Goal: Task Accomplishment & Management: Use online tool/utility

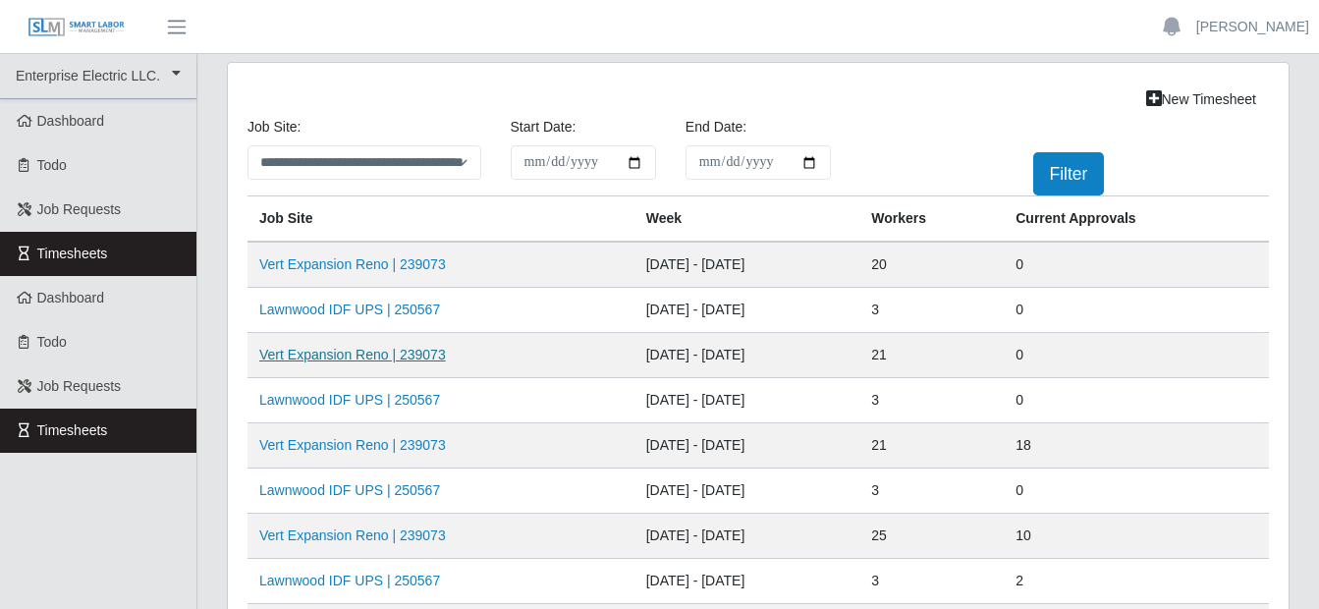
click at [362, 349] on link "Vert Expansion Reno | 239073" at bounding box center [352, 355] width 187 height 16
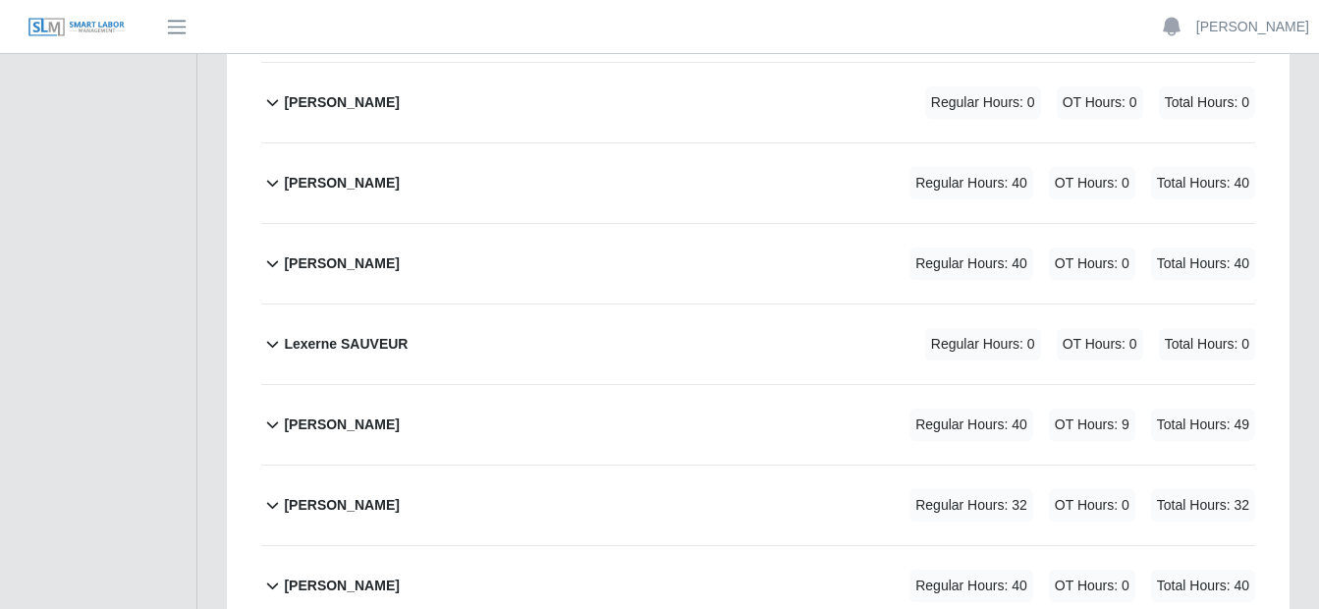
scroll to position [1179, 0]
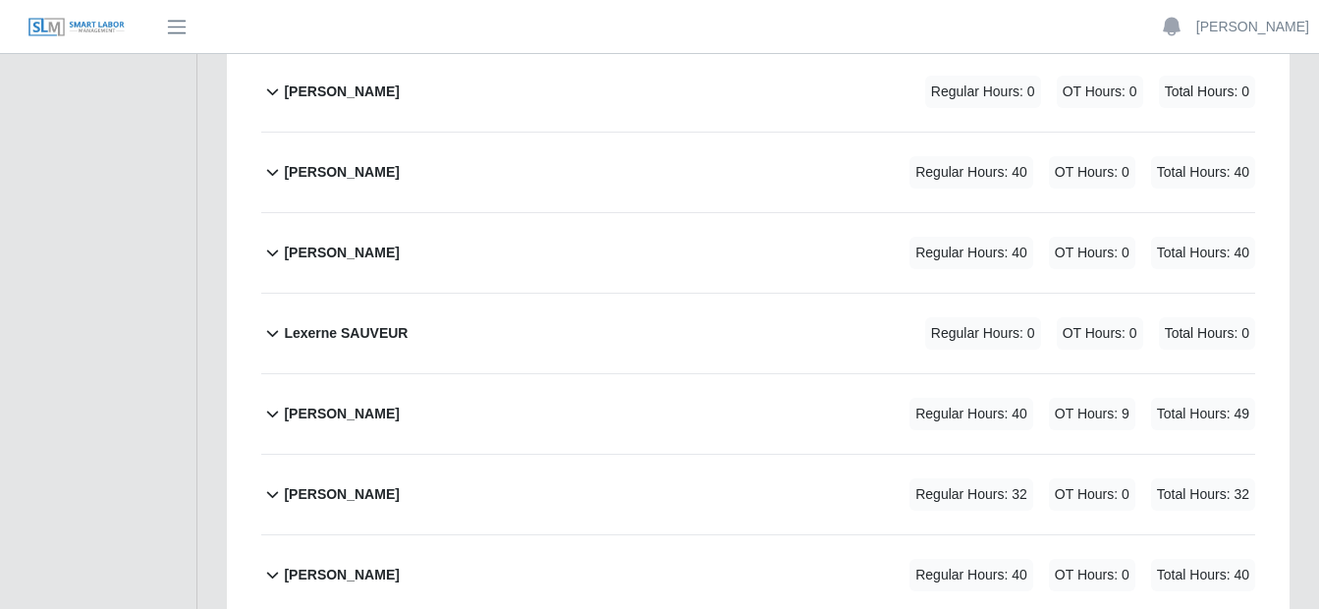
click at [279, 402] on icon at bounding box center [272, 414] width 23 height 24
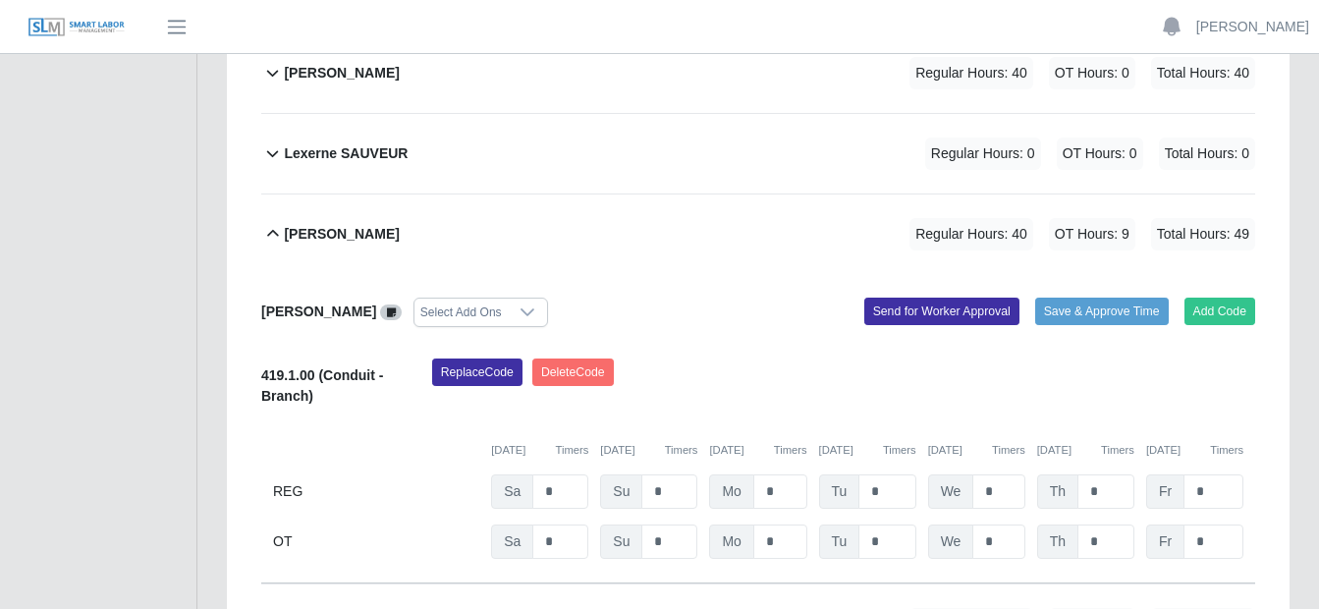
scroll to position [1375, 0]
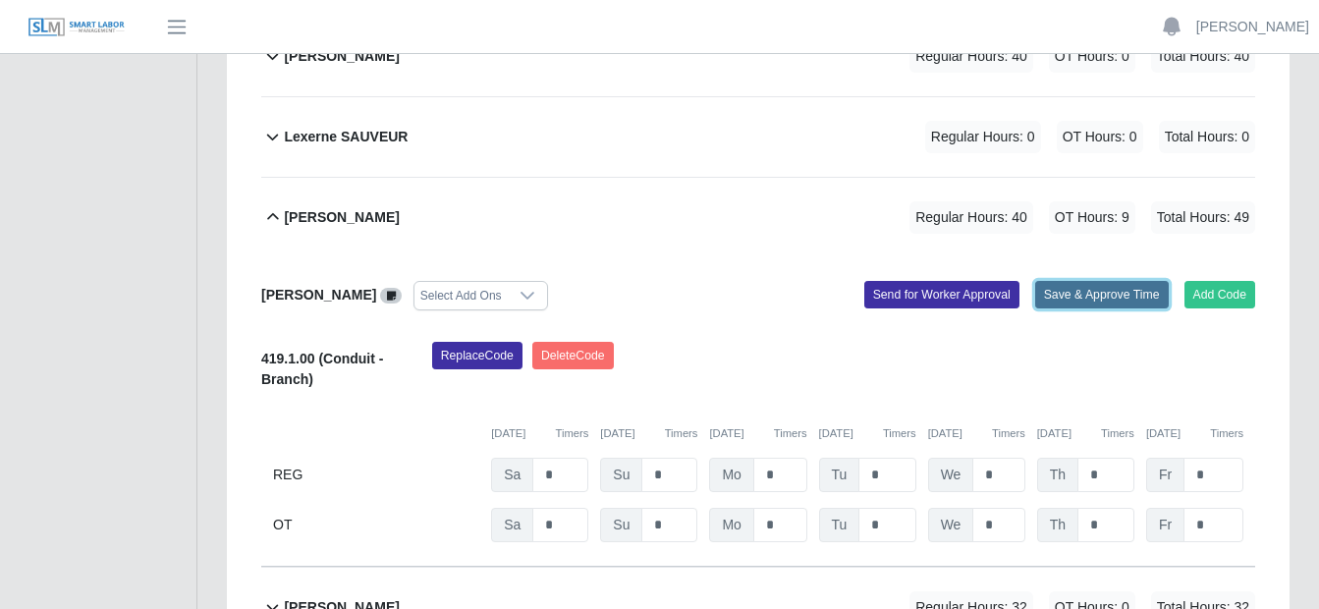
click at [1062, 281] on button "Save & Approve Time" at bounding box center [1103, 295] width 134 height 28
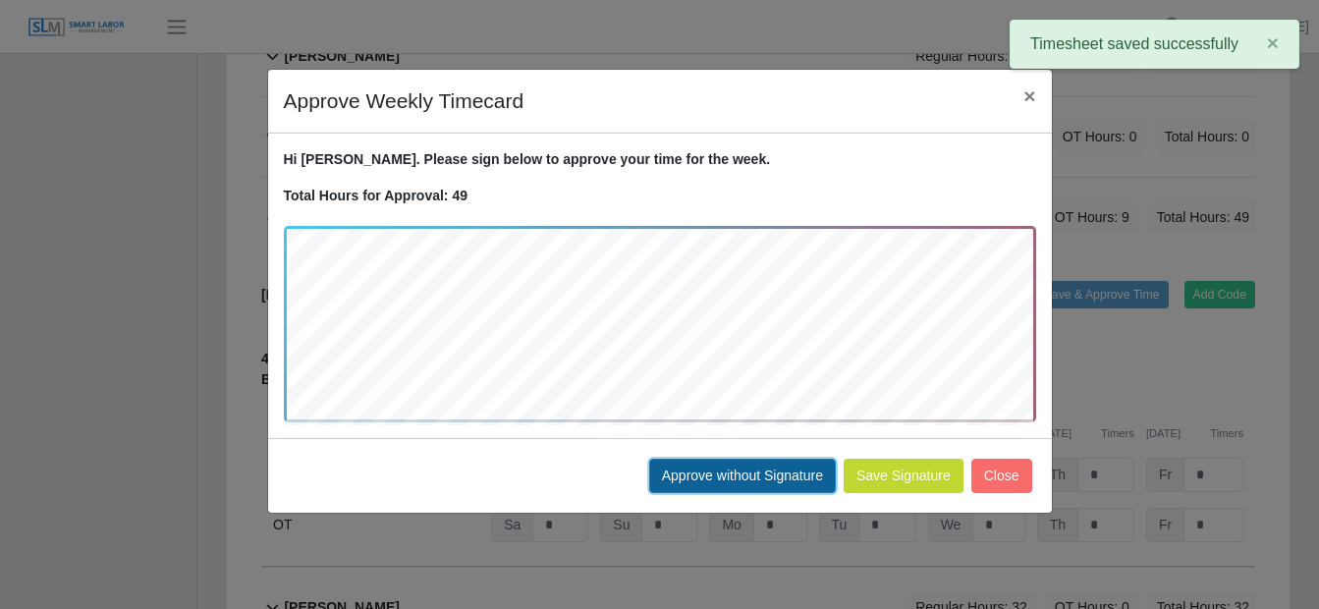
click at [737, 475] on button "Approve without Signature" at bounding box center [742, 476] width 187 height 34
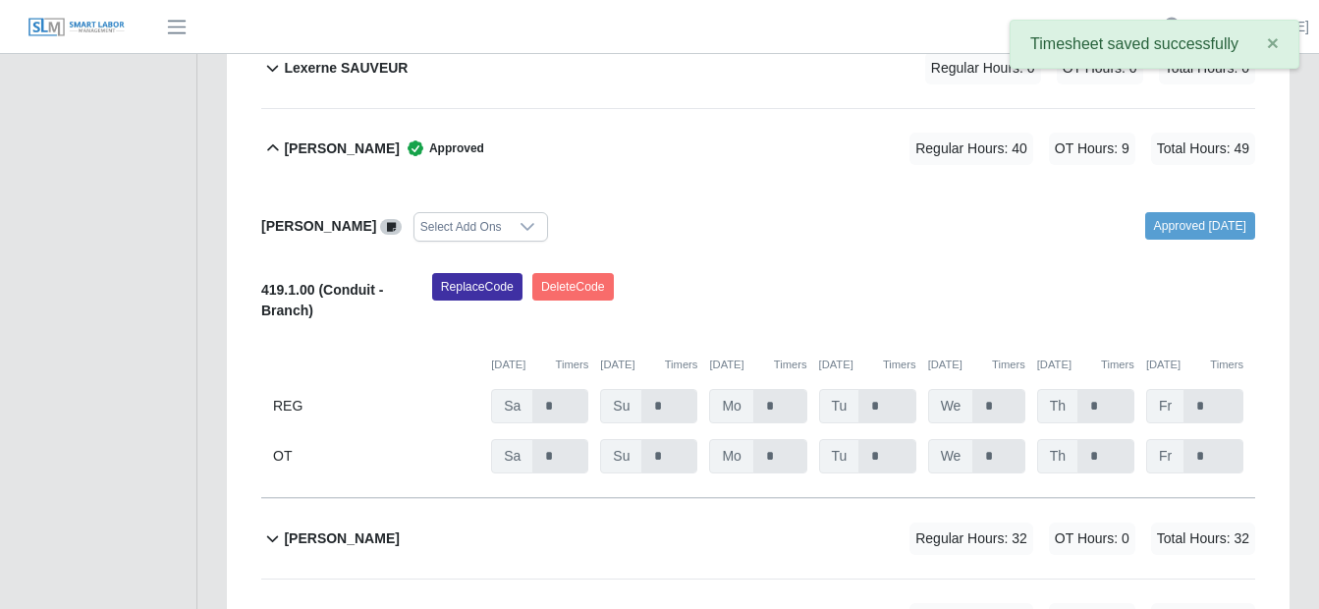
scroll to position [1474, 0]
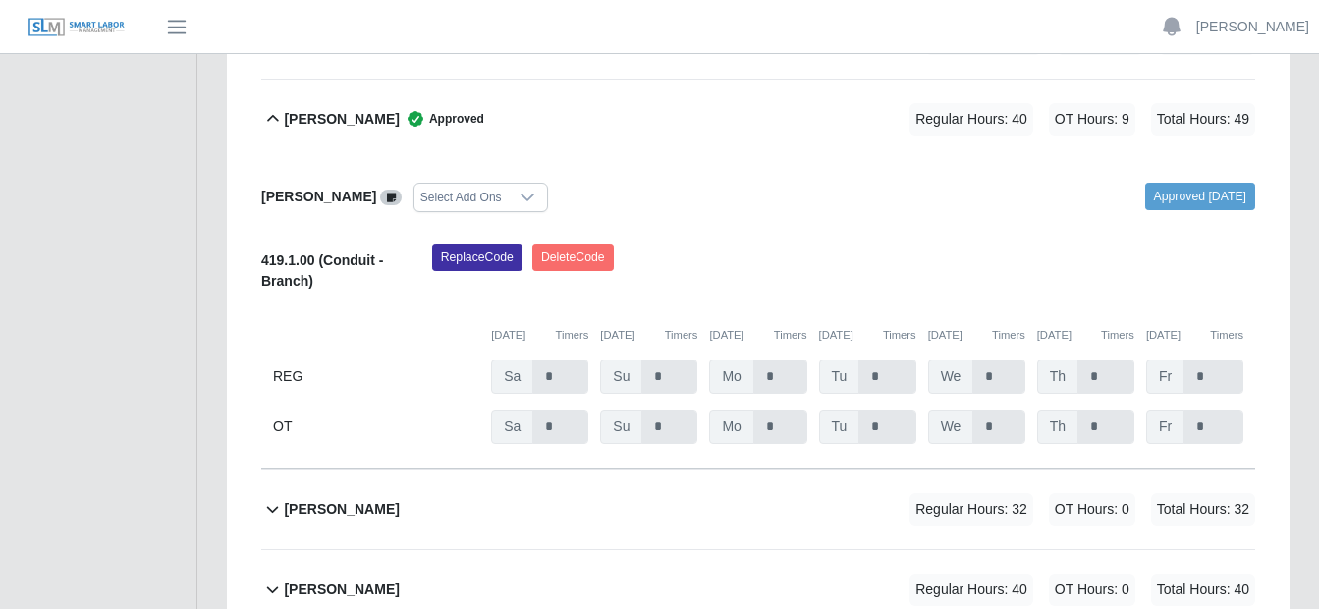
click at [272, 497] on icon at bounding box center [272, 509] width 23 height 24
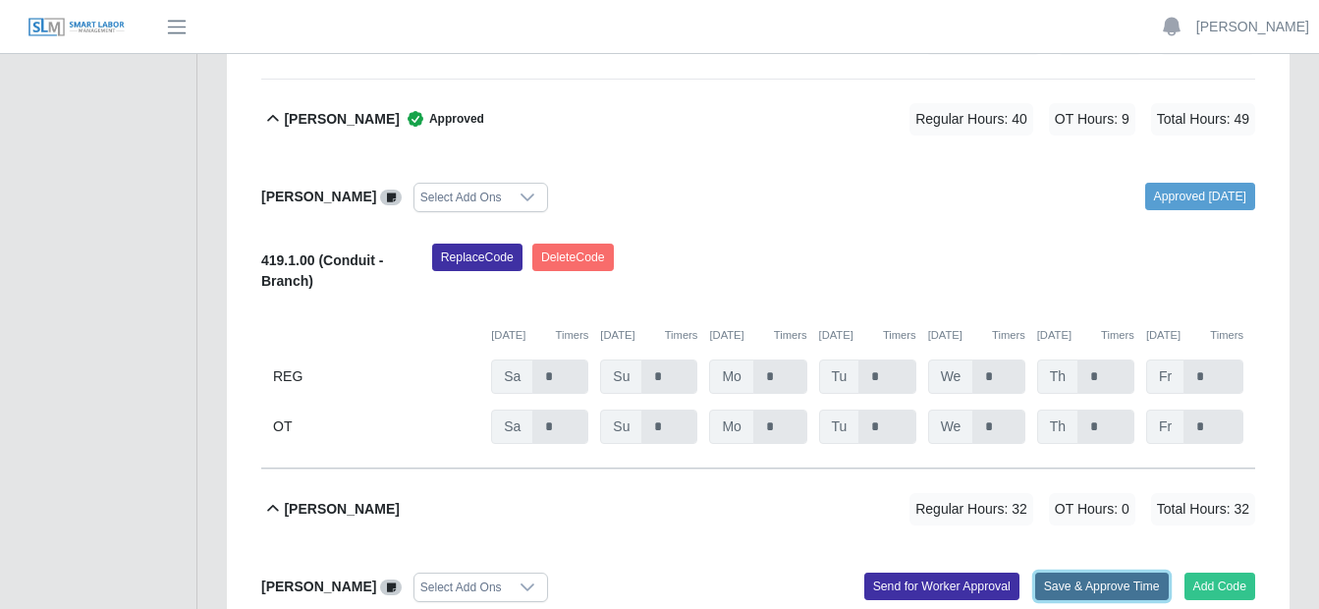
click at [1080, 573] on button "Save & Approve Time" at bounding box center [1103, 587] width 134 height 28
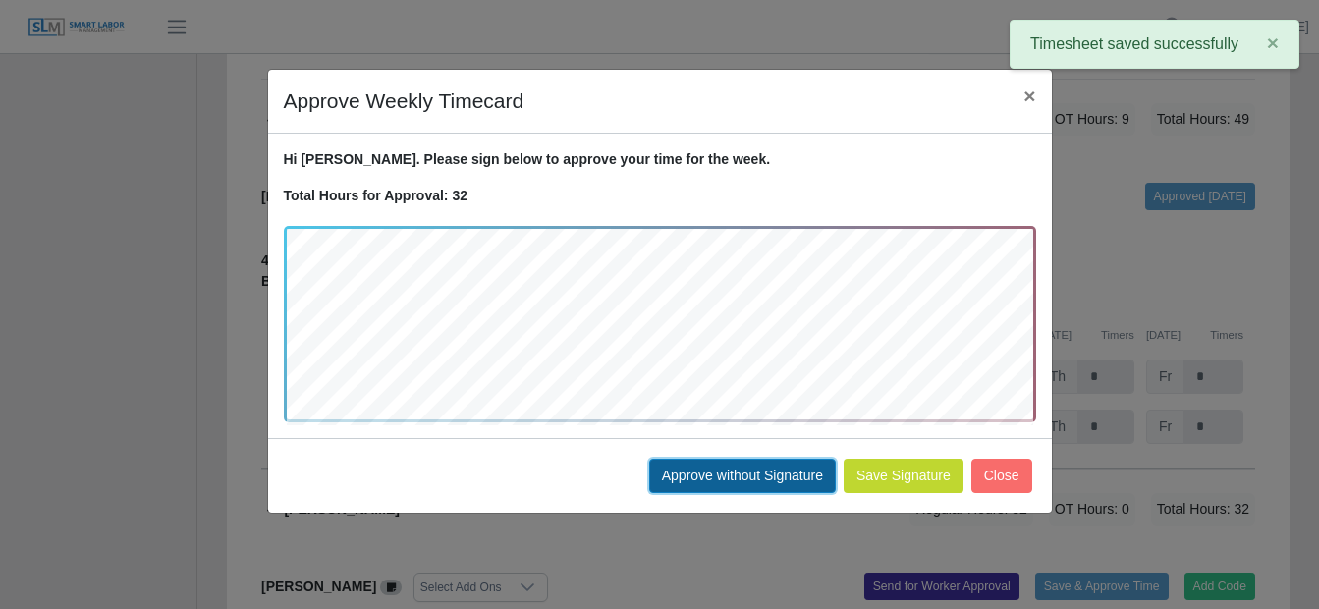
click at [741, 477] on button "Approve without Signature" at bounding box center [742, 476] width 187 height 34
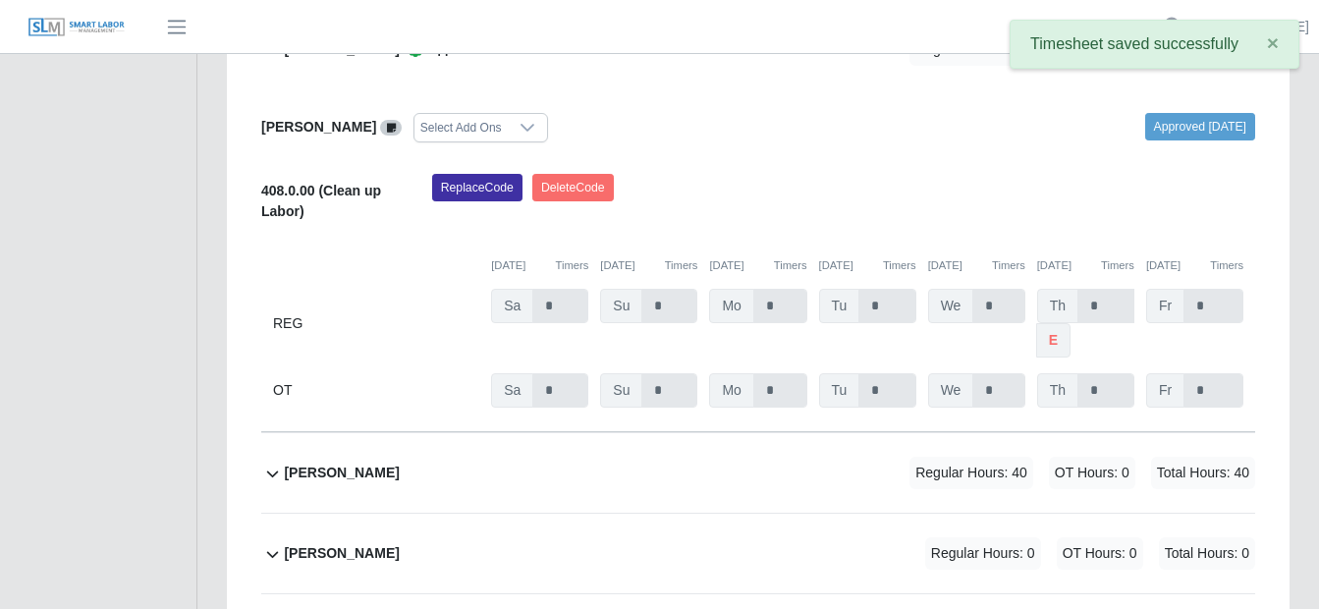
scroll to position [1965, 0]
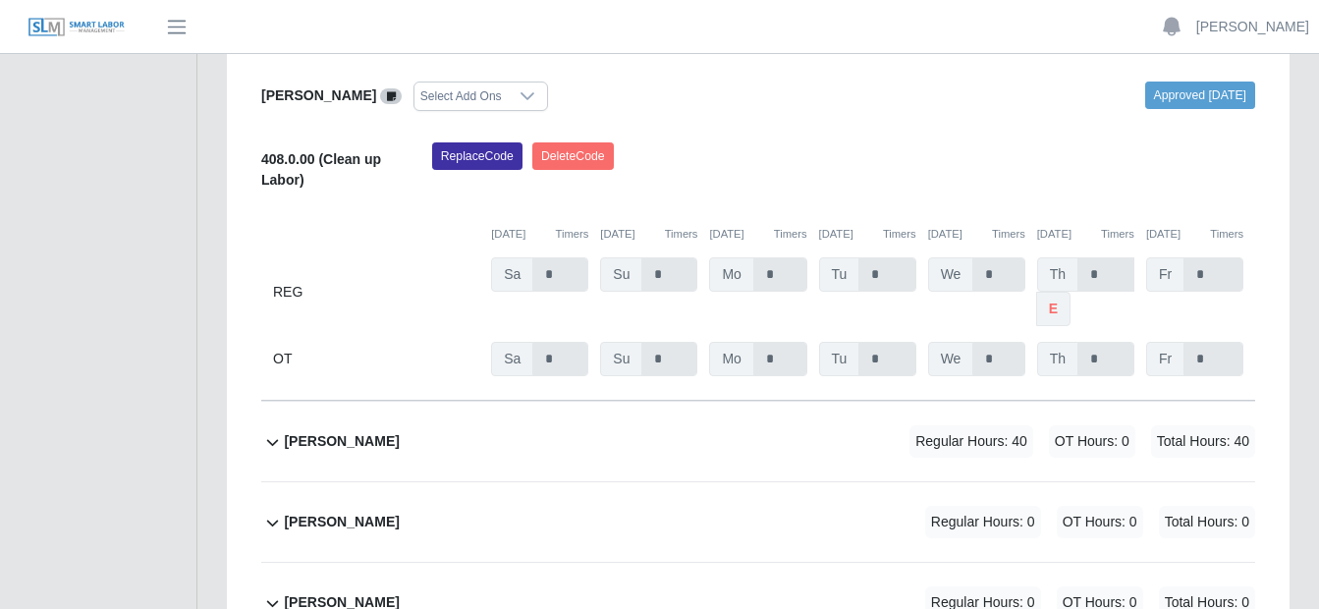
click at [278, 439] on icon at bounding box center [273, 442] width 12 height 7
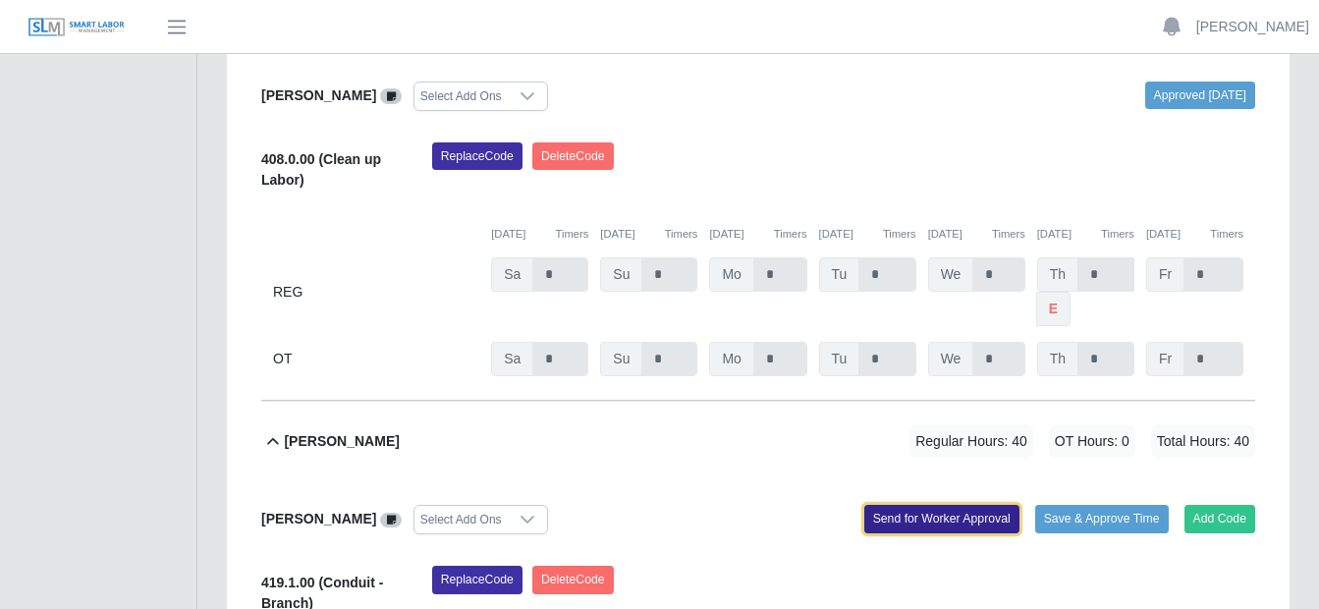
click at [940, 505] on button "Send for Worker Approval" at bounding box center [942, 519] width 155 height 28
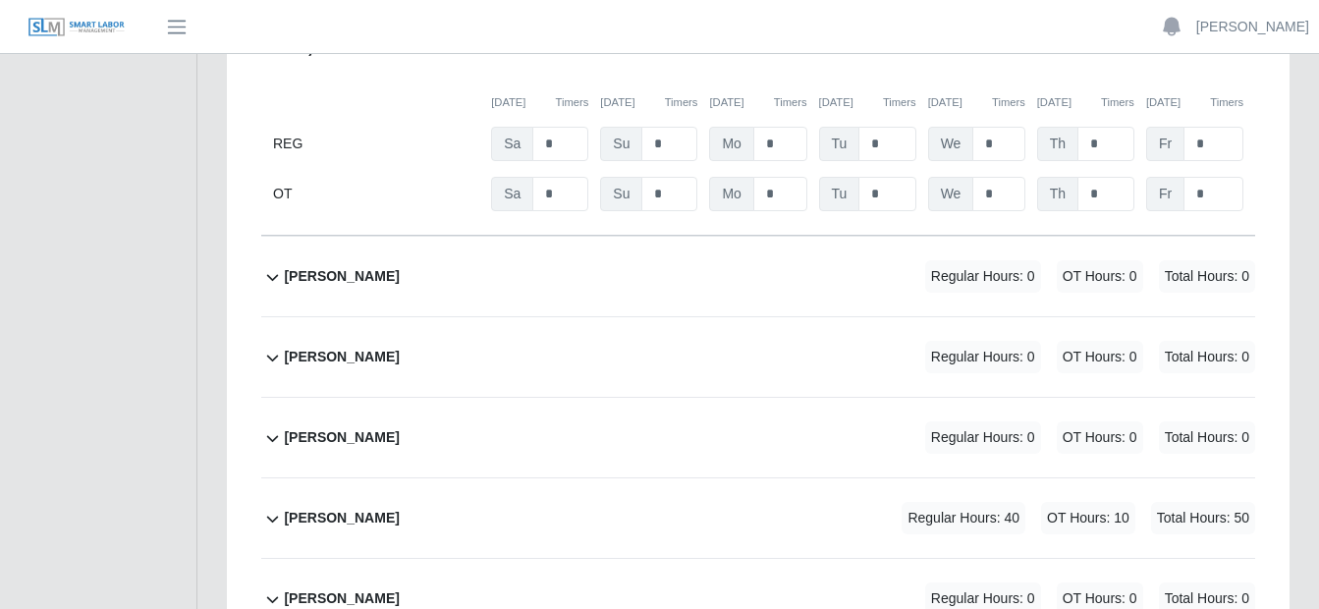
scroll to position [2554, 0]
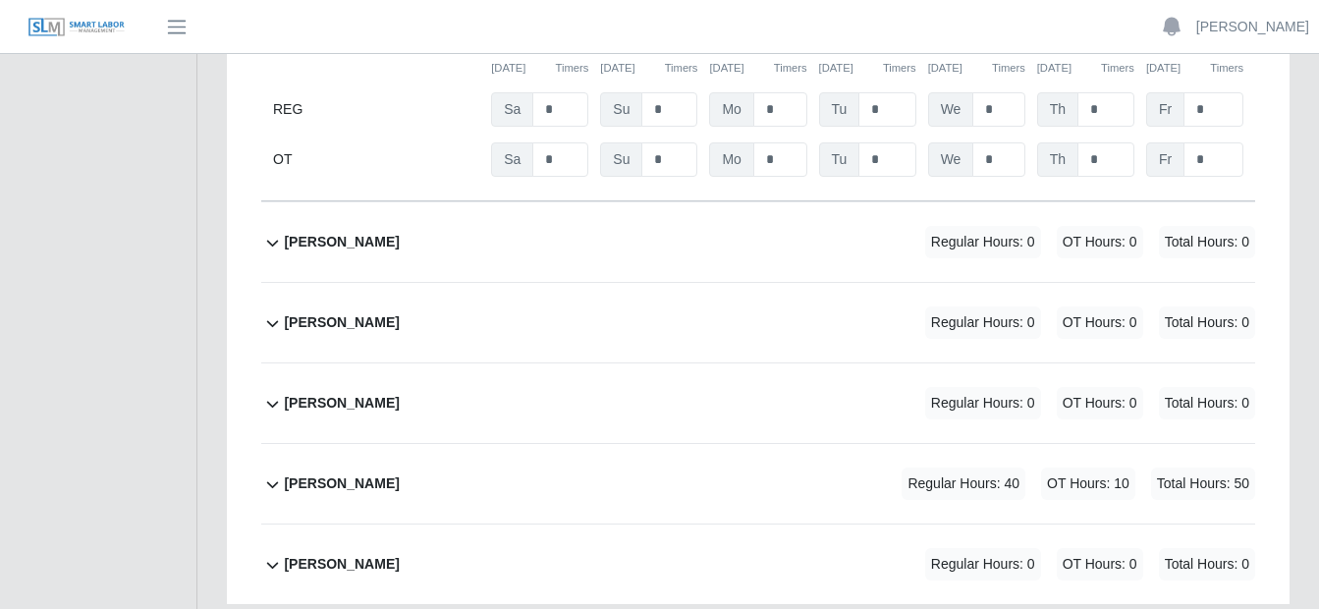
click at [278, 473] on icon at bounding box center [272, 485] width 23 height 24
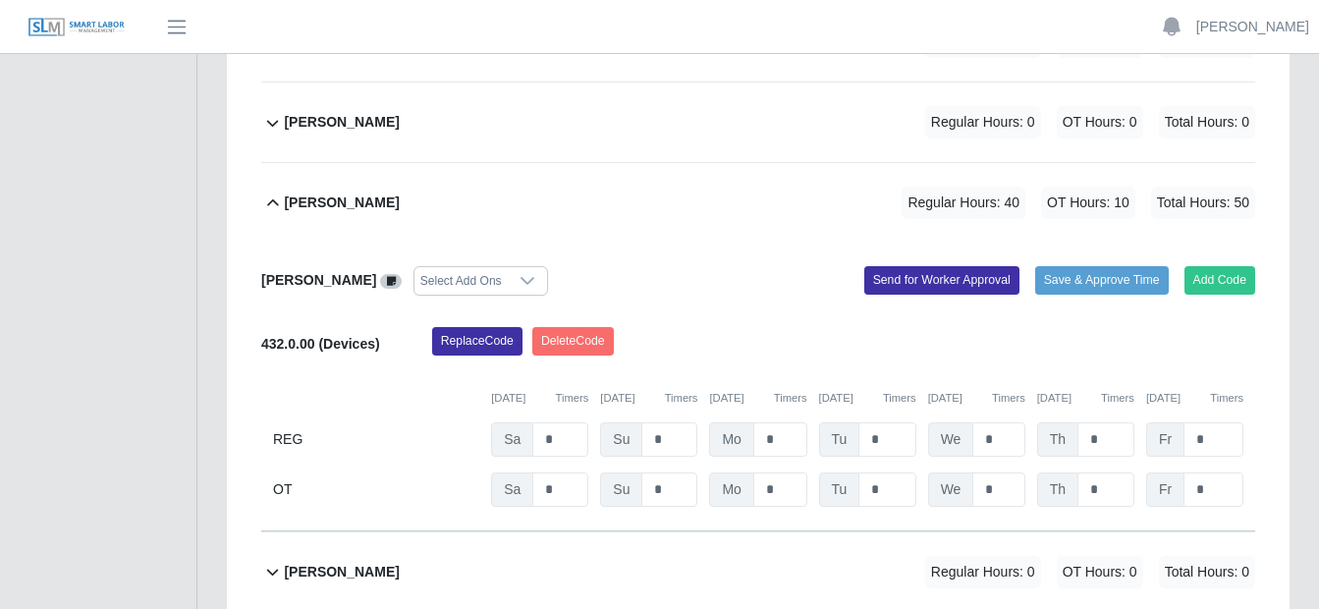
scroll to position [2843, 0]
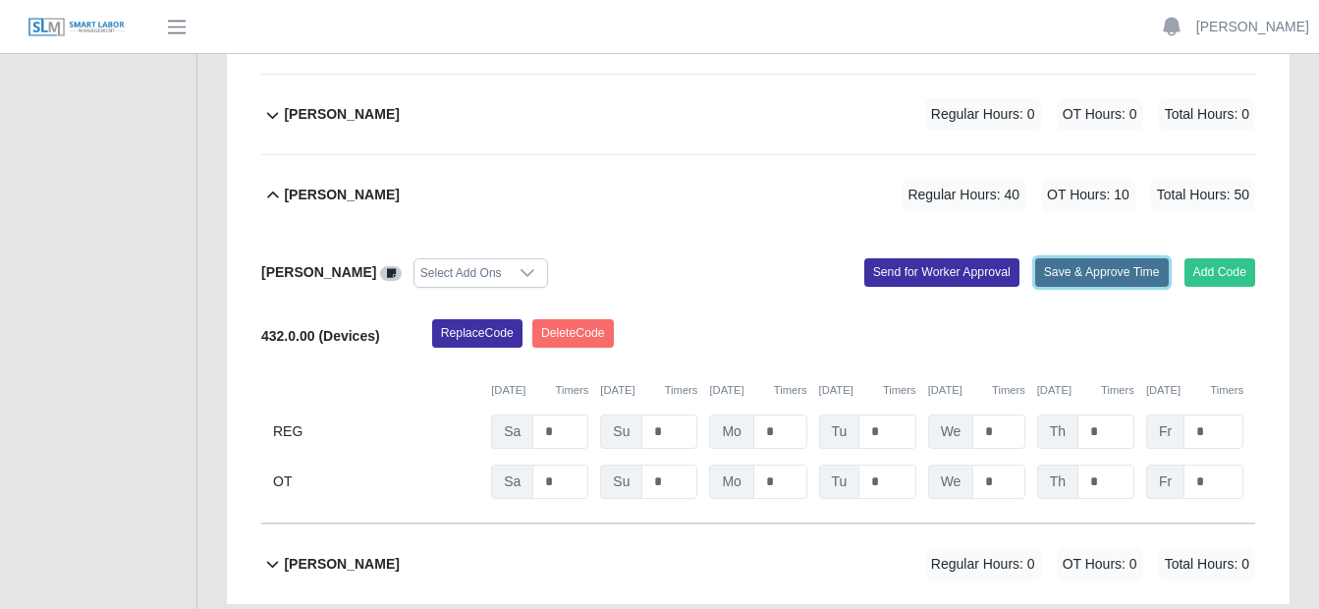
click at [1081, 258] on button "Save & Approve Time" at bounding box center [1103, 272] width 134 height 28
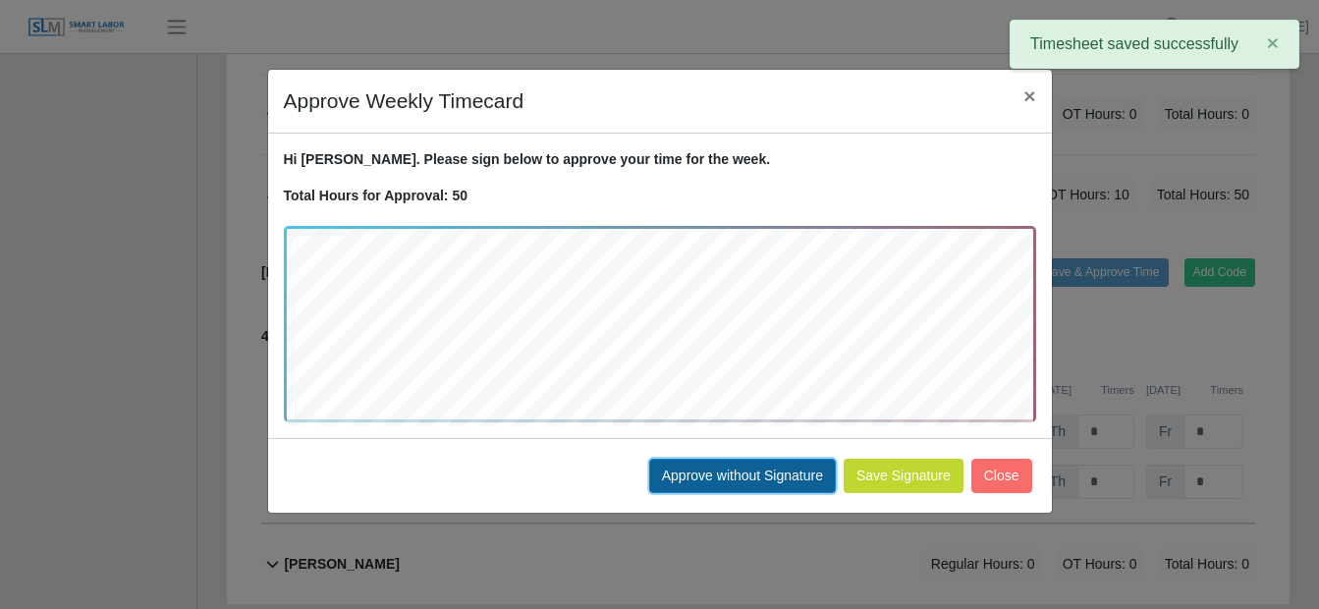
click at [748, 463] on button "Approve without Signature" at bounding box center [742, 476] width 187 height 34
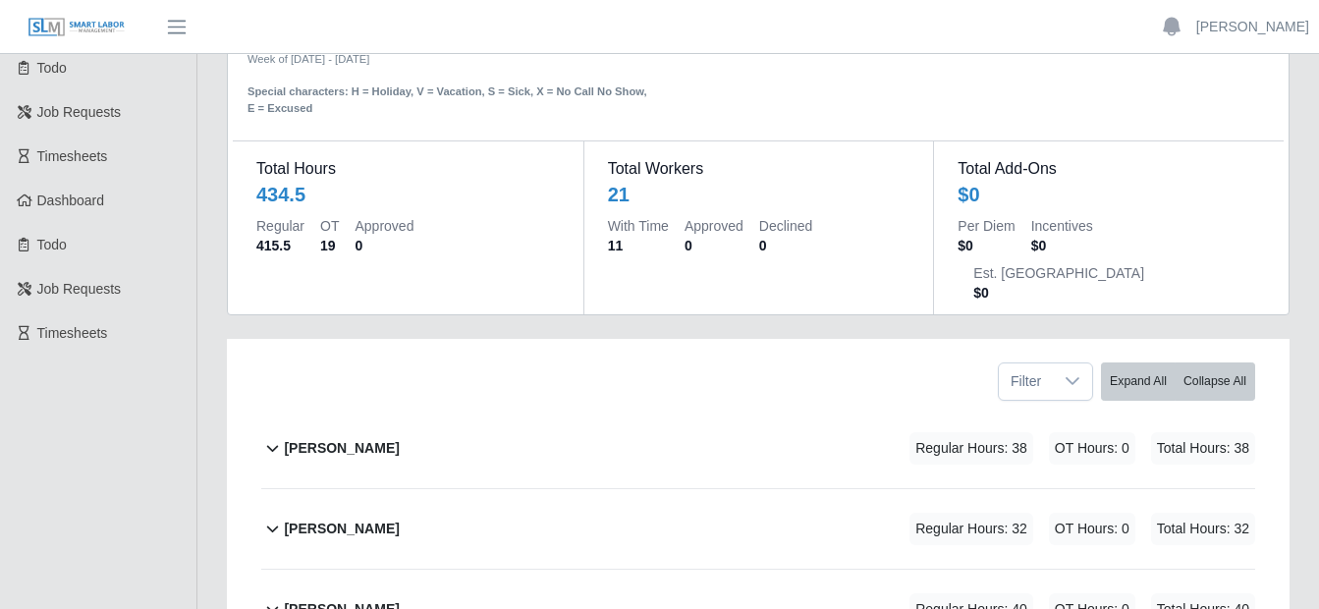
scroll to position [98, 0]
click at [270, 445] on icon at bounding box center [273, 448] width 12 height 7
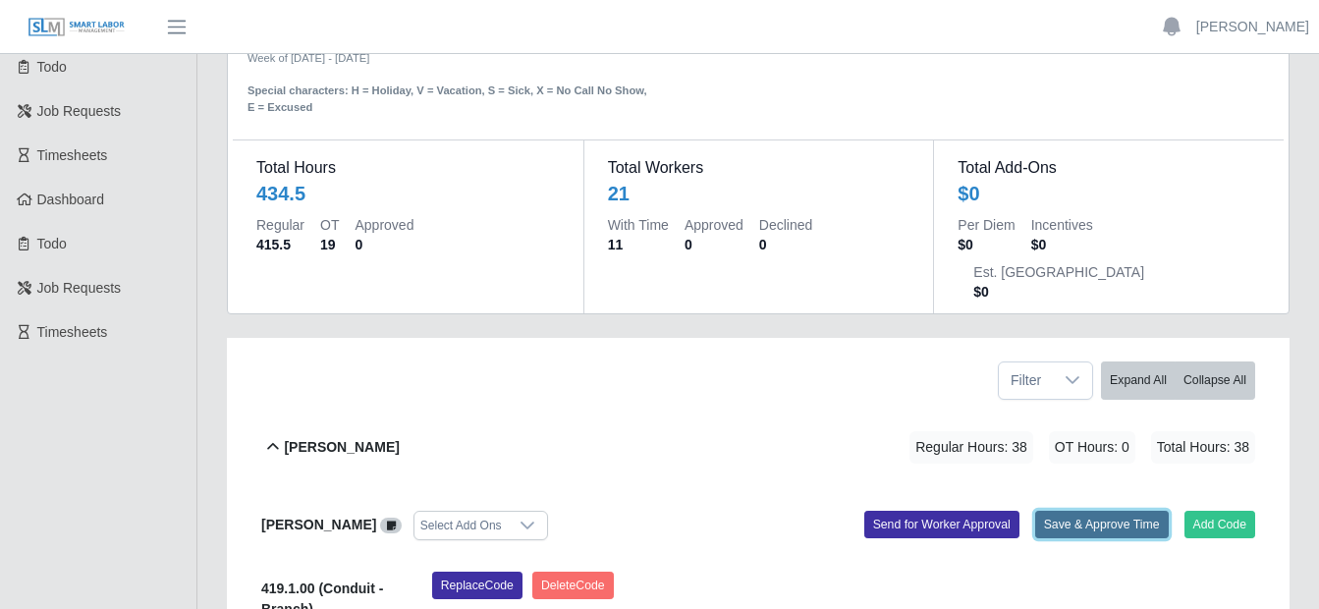
click at [1071, 511] on button "Save & Approve Time" at bounding box center [1103, 525] width 134 height 28
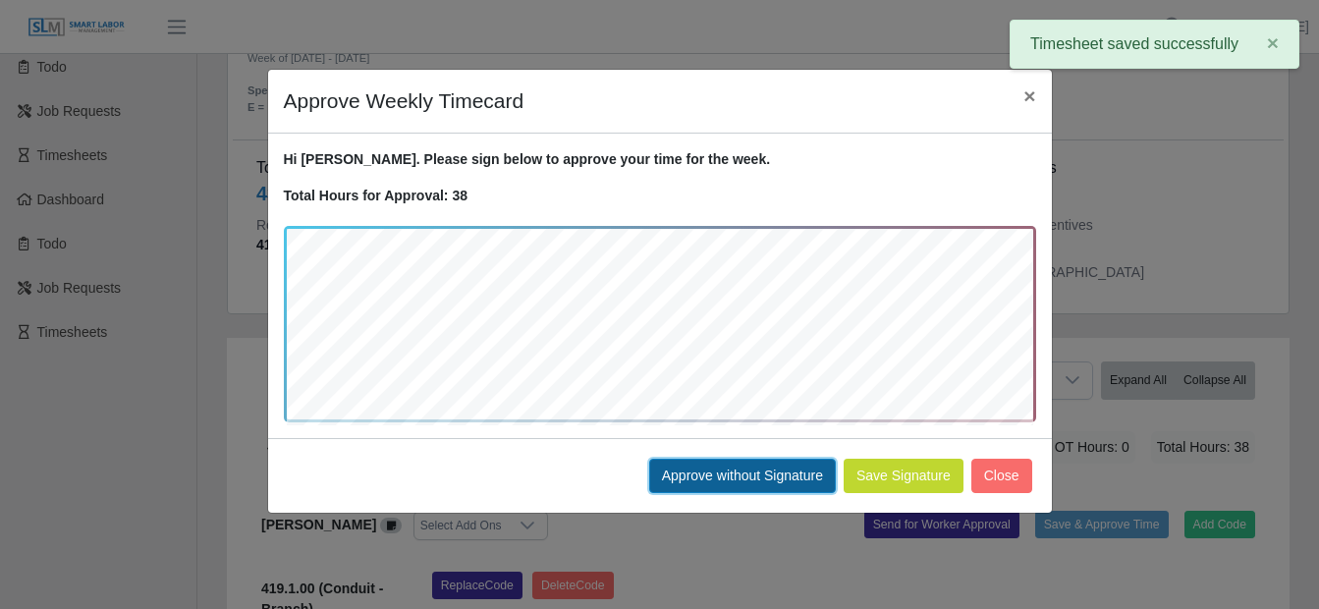
click at [789, 474] on button "Approve without Signature" at bounding box center [742, 476] width 187 height 34
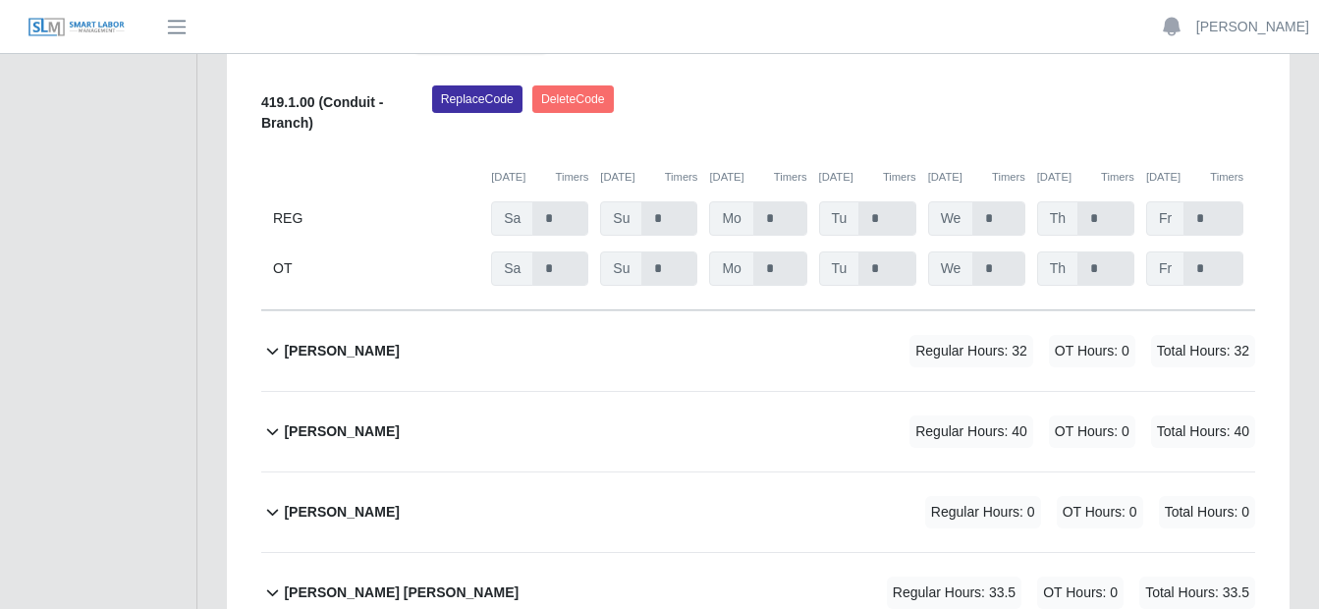
scroll to position [589, 0]
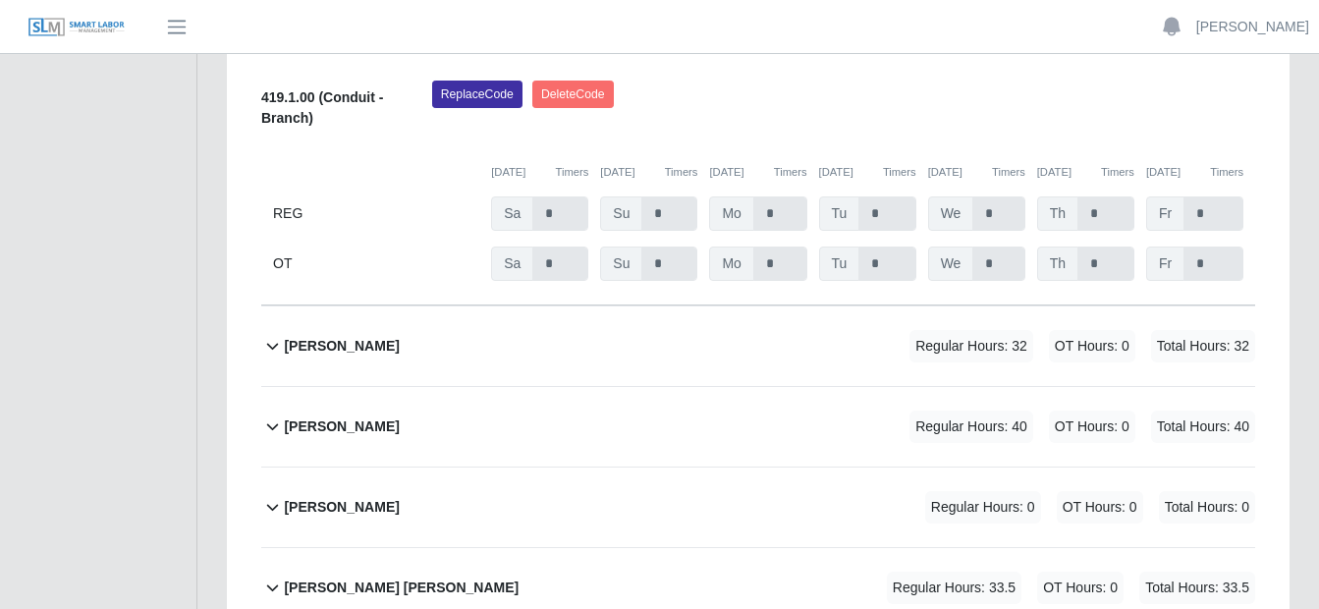
click at [268, 344] on icon at bounding box center [273, 347] width 12 height 7
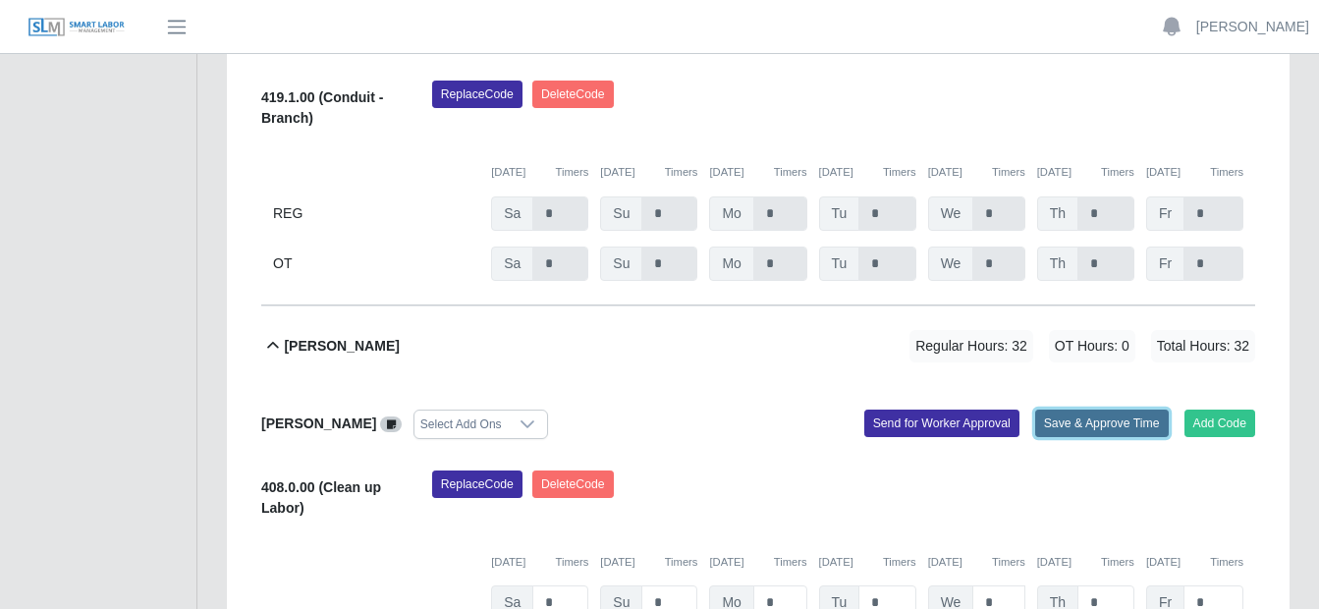
click at [1086, 410] on button "Save & Approve Time" at bounding box center [1103, 424] width 134 height 28
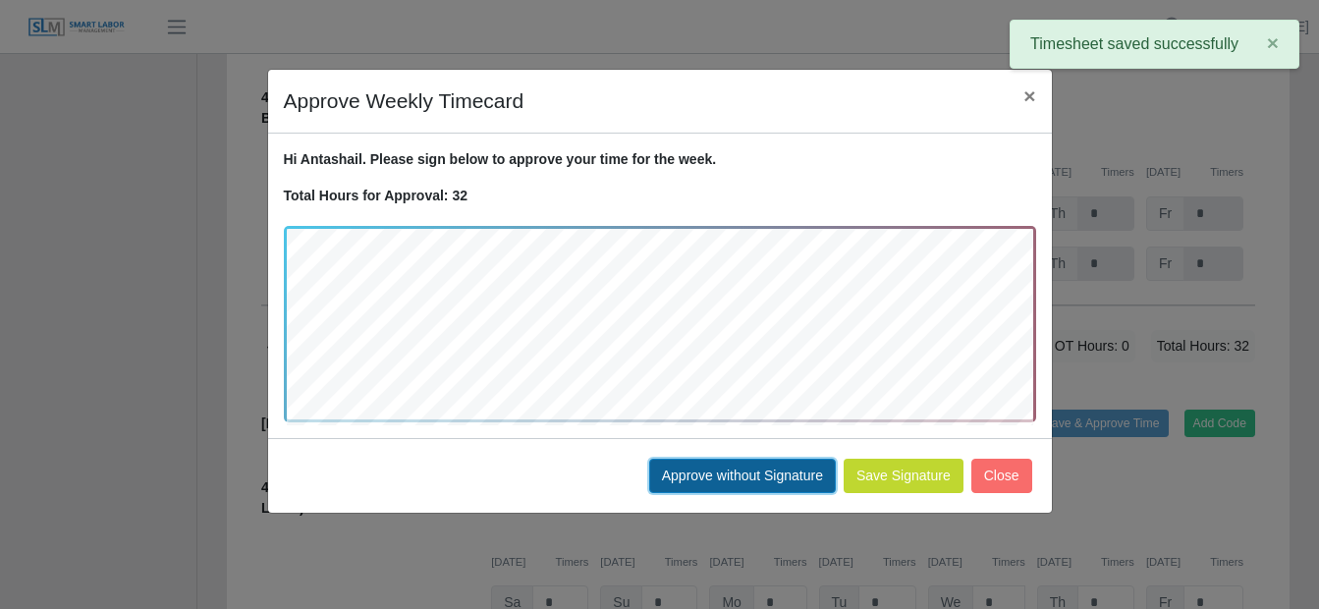
click at [771, 490] on button "Approve without Signature" at bounding box center [742, 476] width 187 height 34
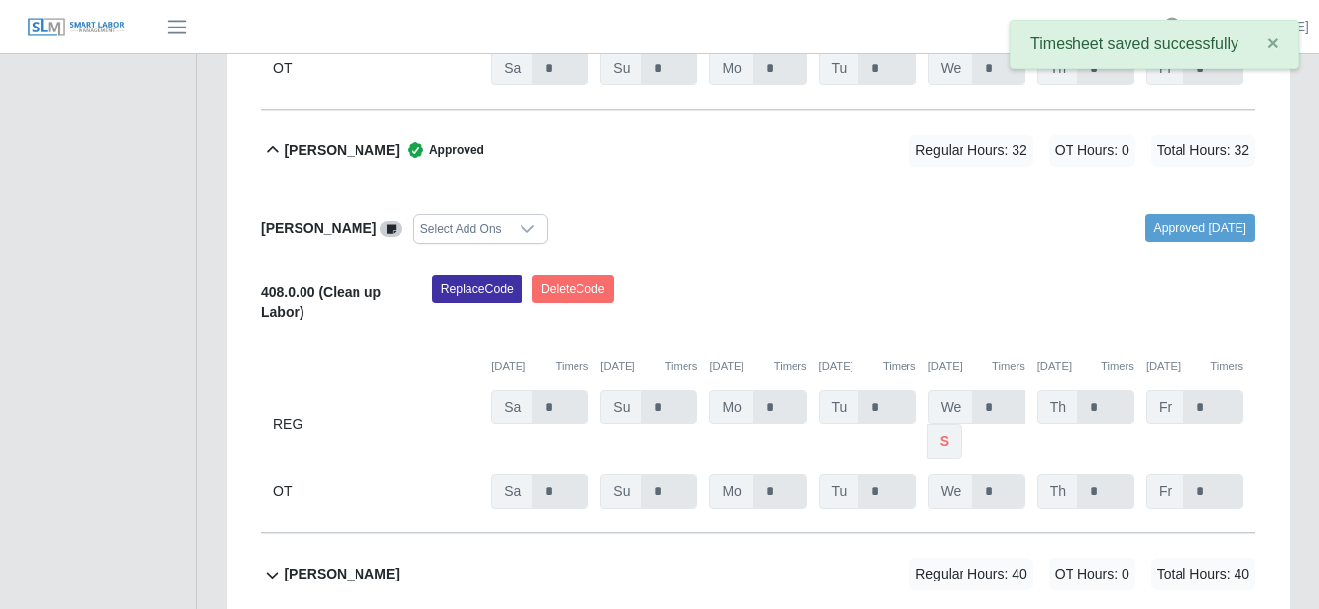
scroll to position [786, 0]
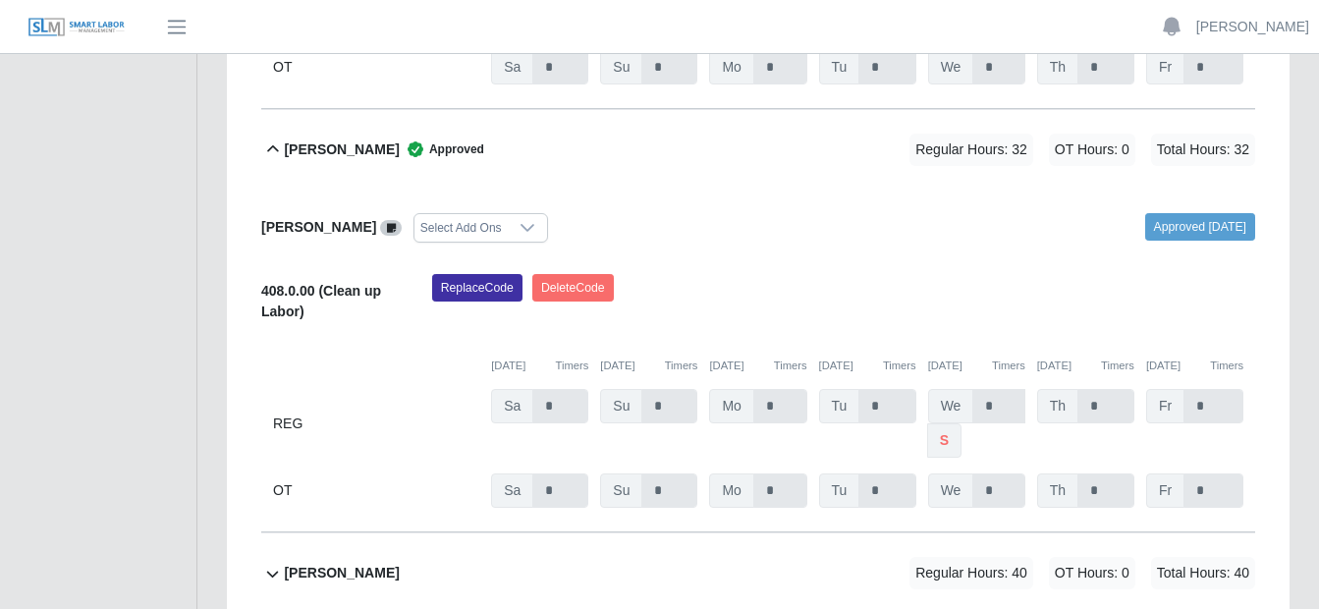
click at [276, 562] on icon at bounding box center [272, 574] width 23 height 24
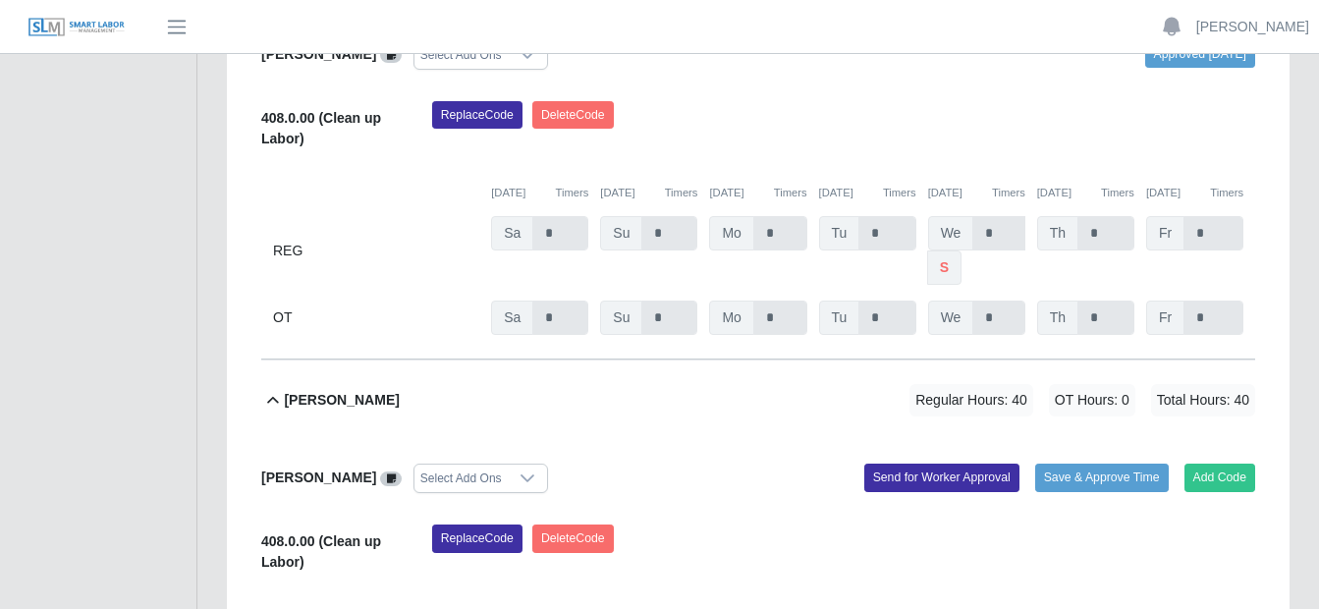
scroll to position [982, 0]
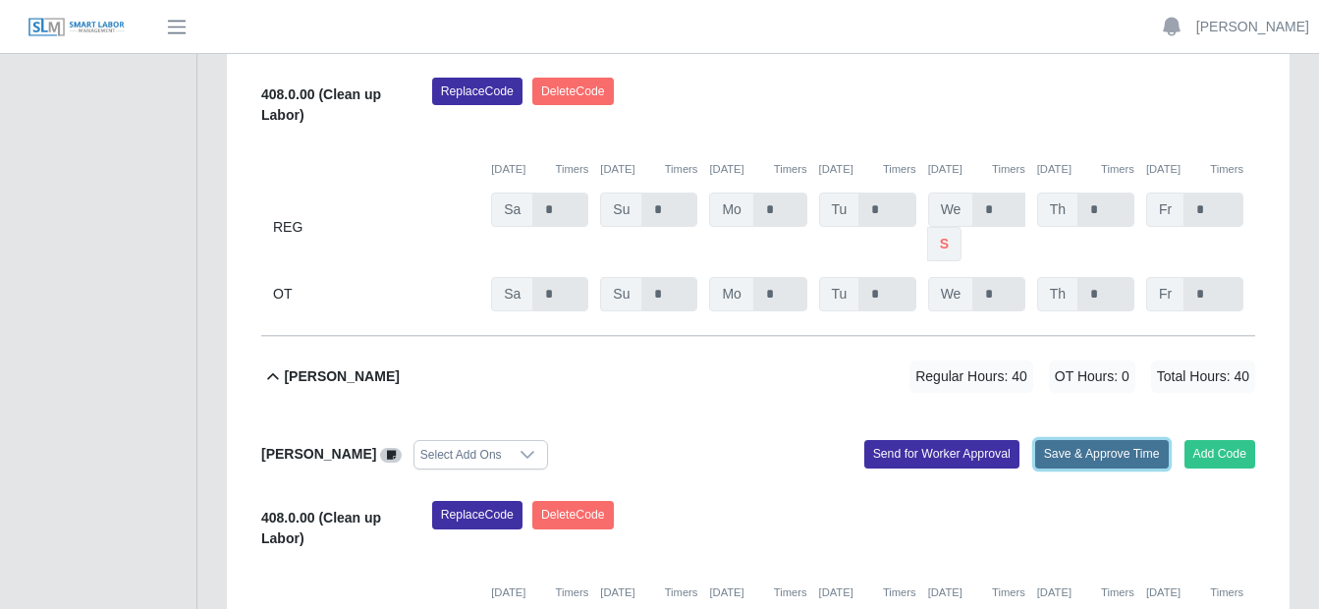
click at [1080, 440] on button "Save & Approve Time" at bounding box center [1103, 454] width 134 height 28
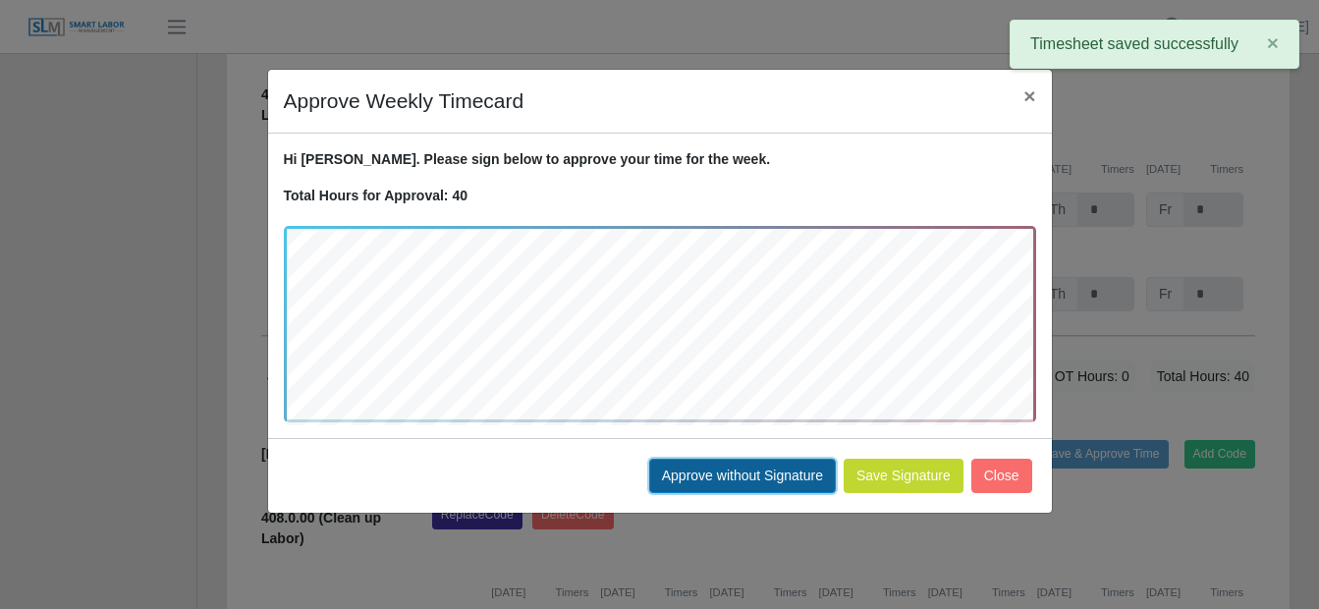
click at [762, 469] on button "Approve without Signature" at bounding box center [742, 476] width 187 height 34
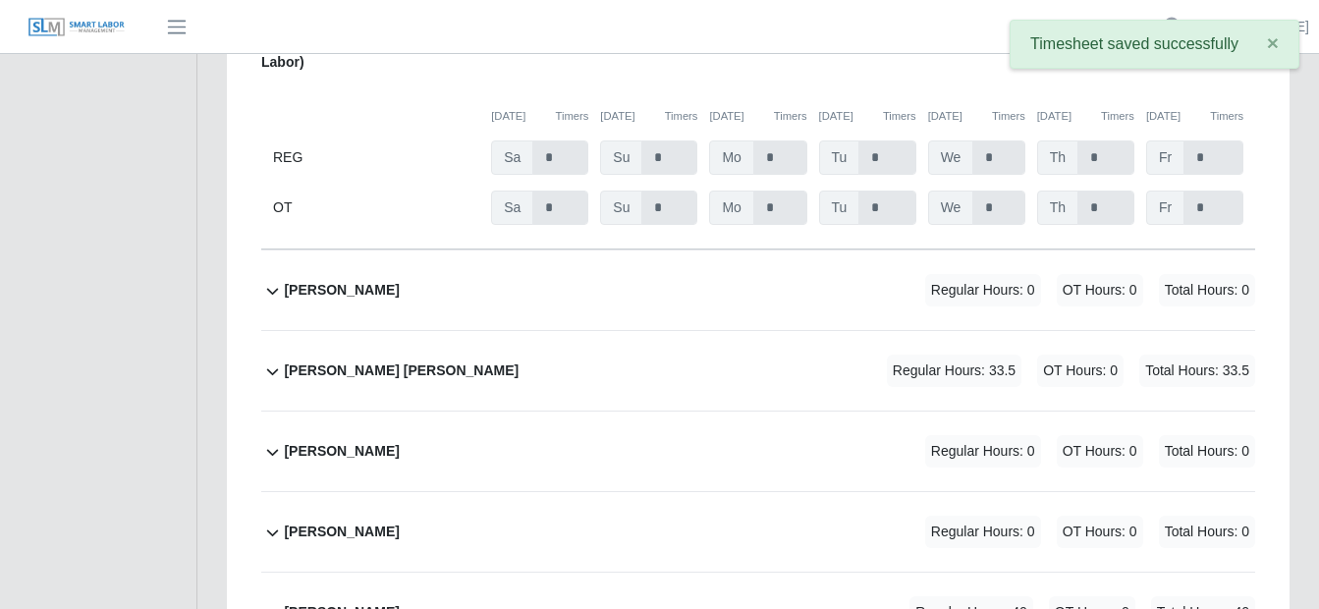
scroll to position [1474, 0]
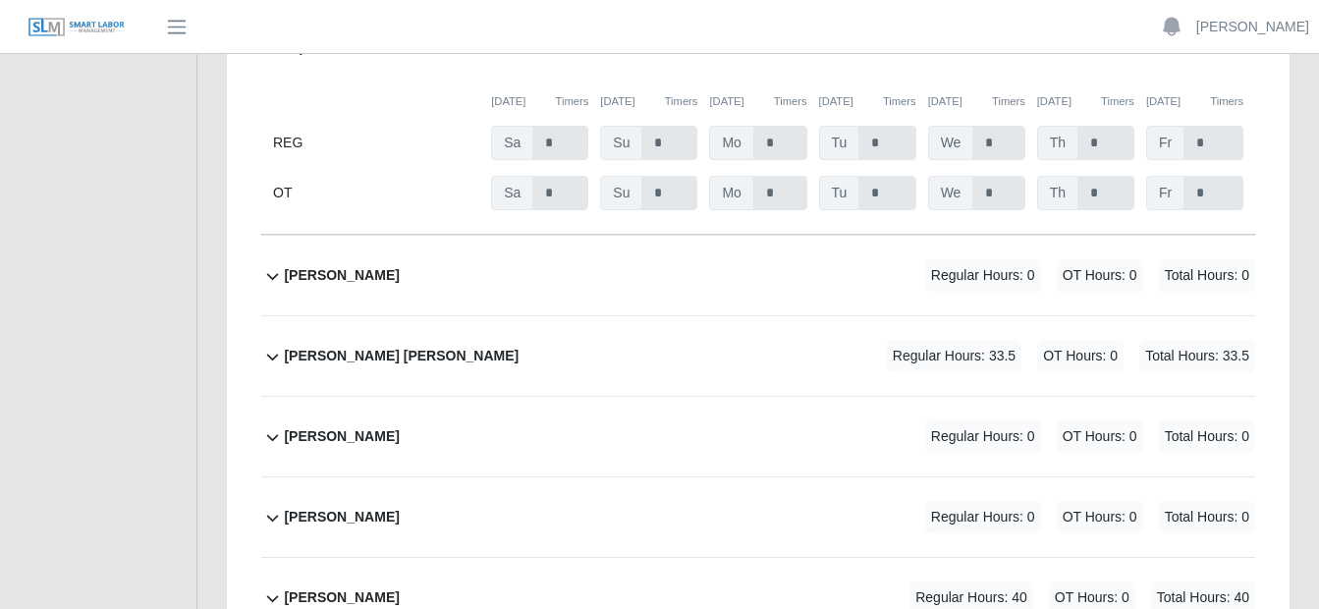
click at [270, 345] on icon at bounding box center [272, 357] width 23 height 24
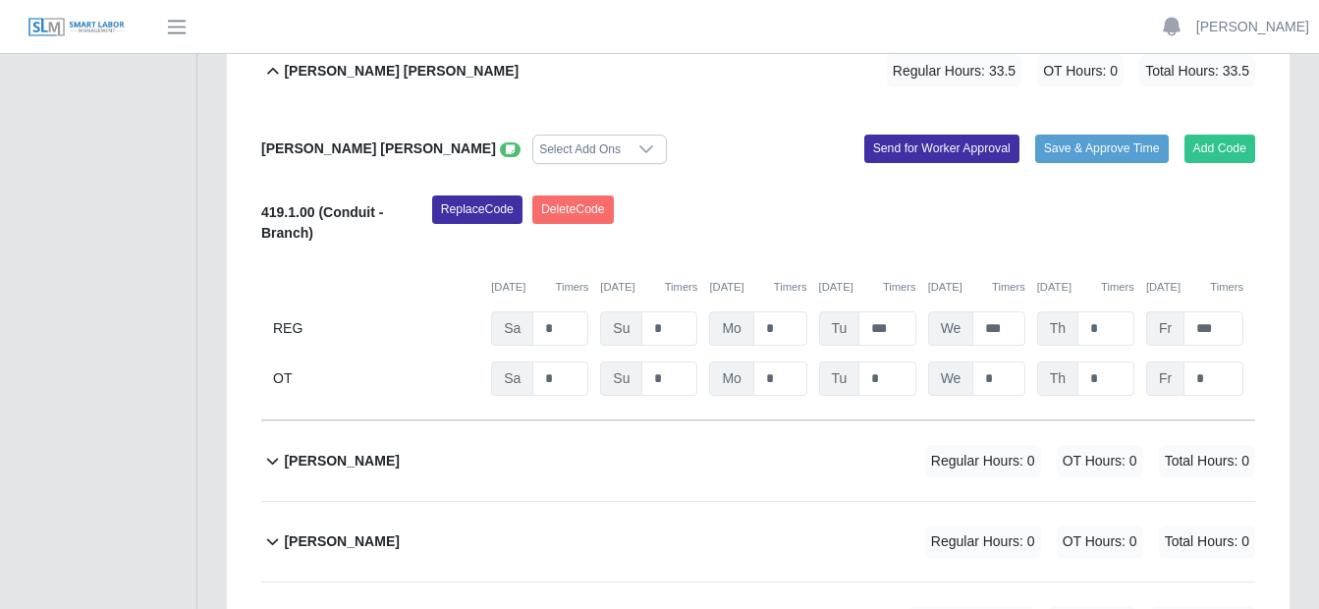
scroll to position [1768, 0]
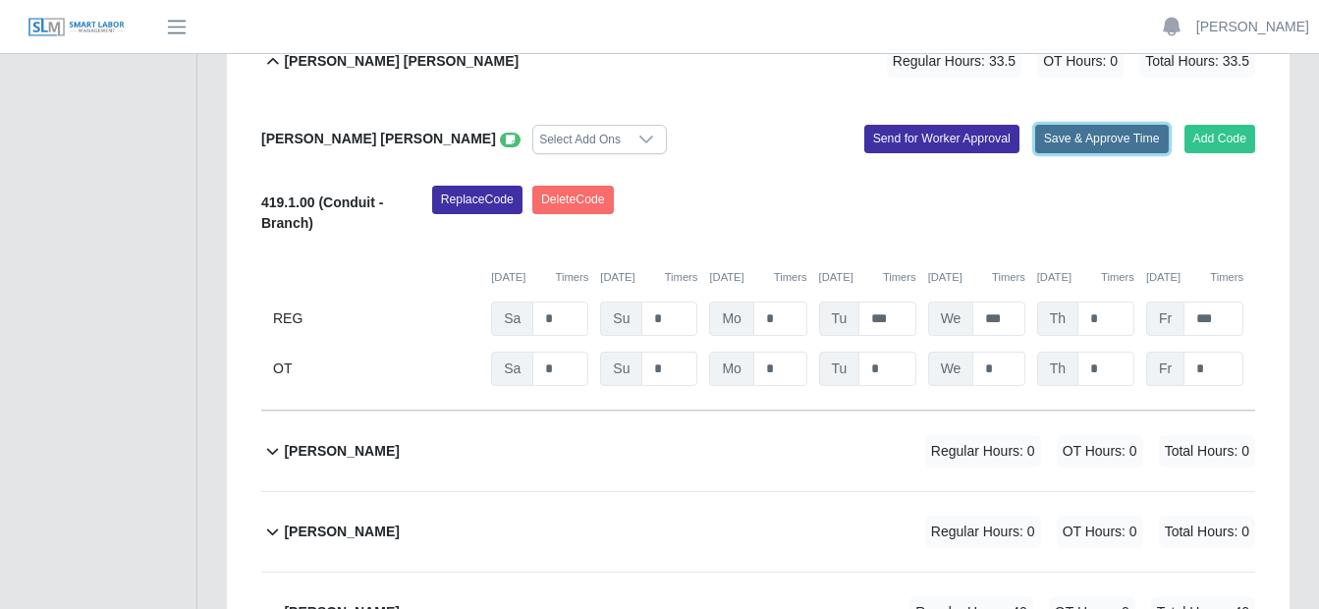
click at [1080, 125] on button "Save & Approve Time" at bounding box center [1103, 139] width 134 height 28
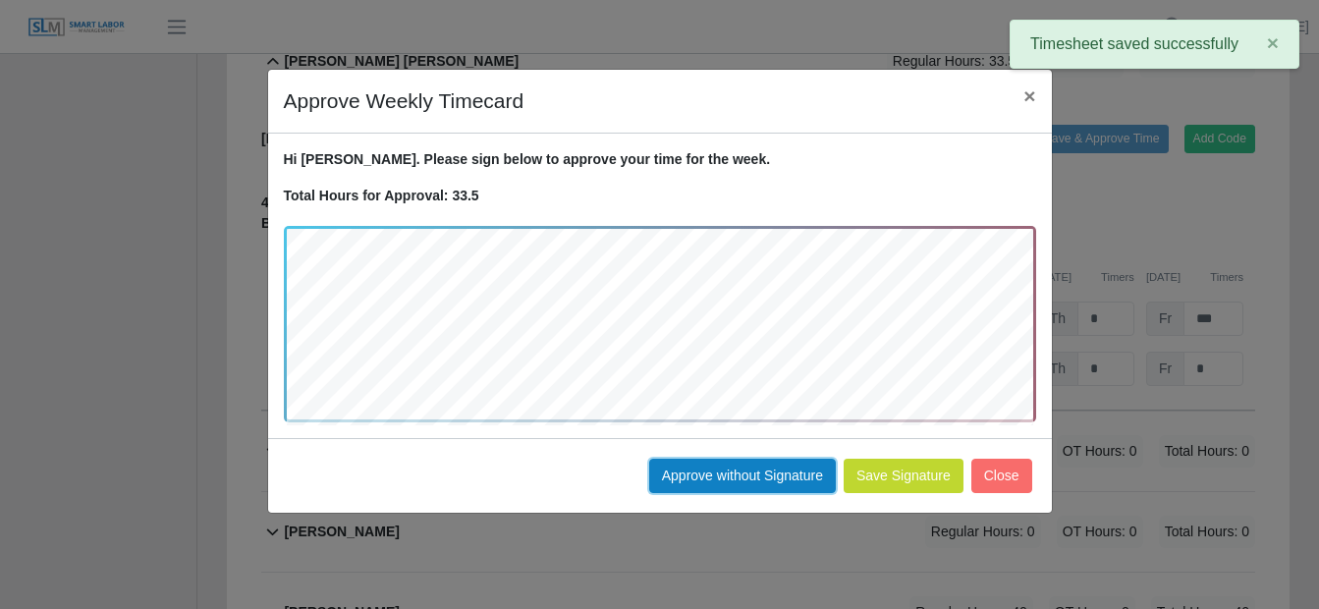
click at [687, 476] on button "Approve without Signature" at bounding box center [742, 476] width 187 height 34
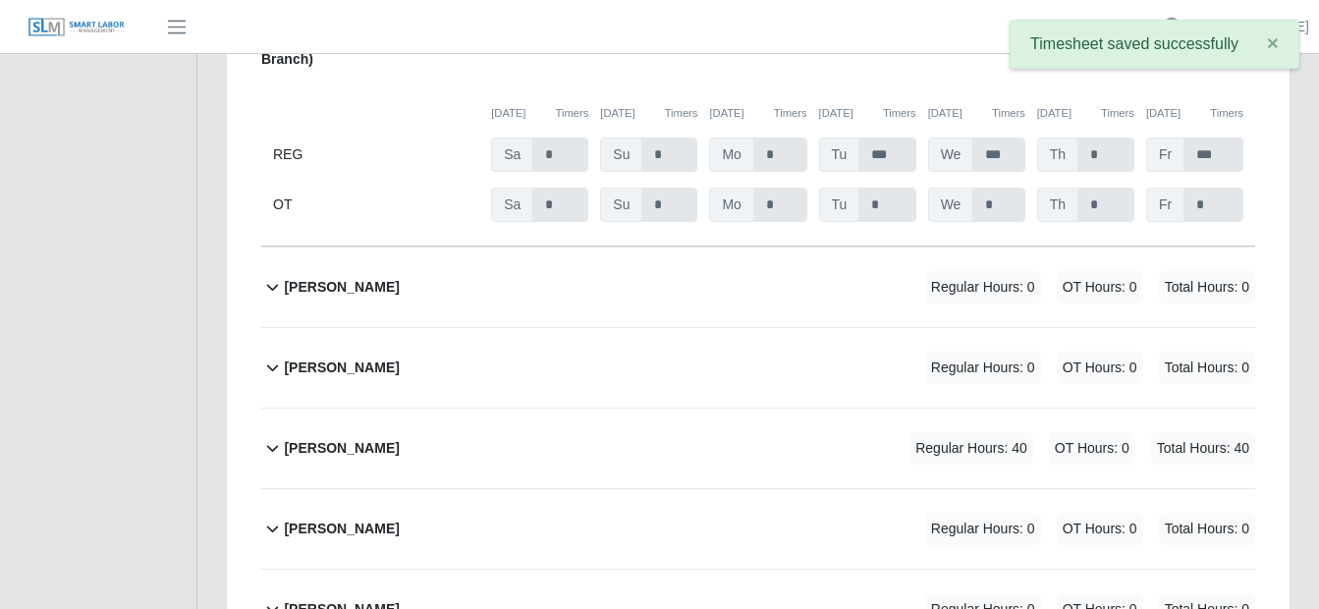
scroll to position [1965, 0]
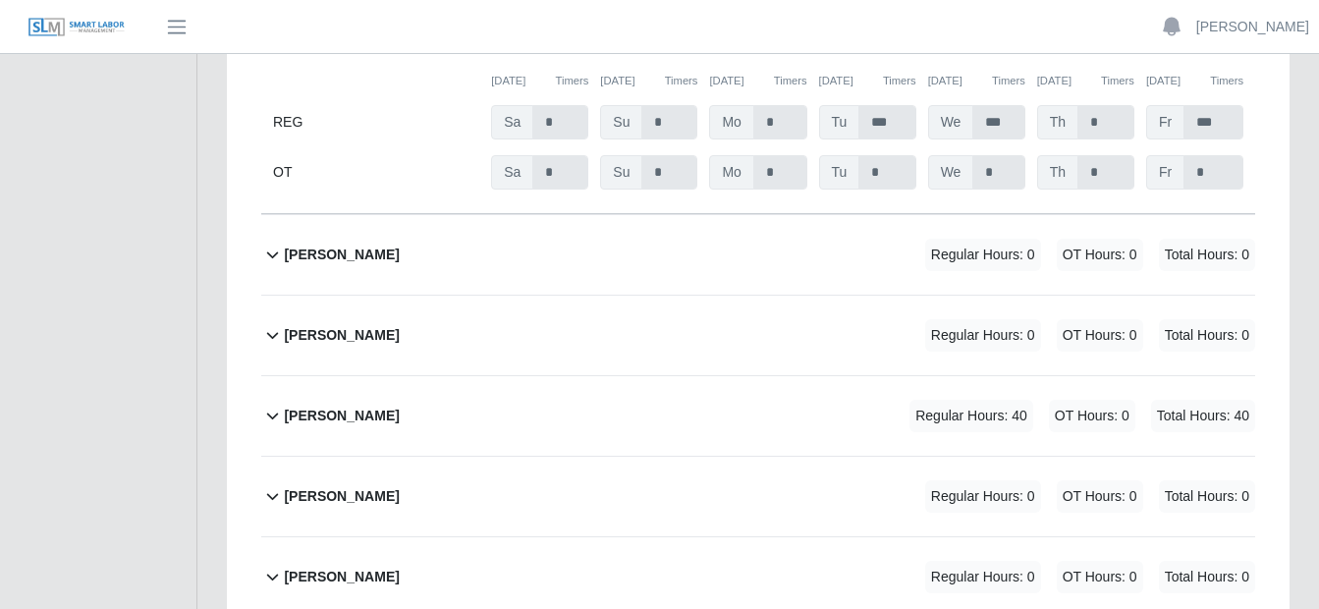
click at [275, 404] on icon at bounding box center [272, 416] width 23 height 24
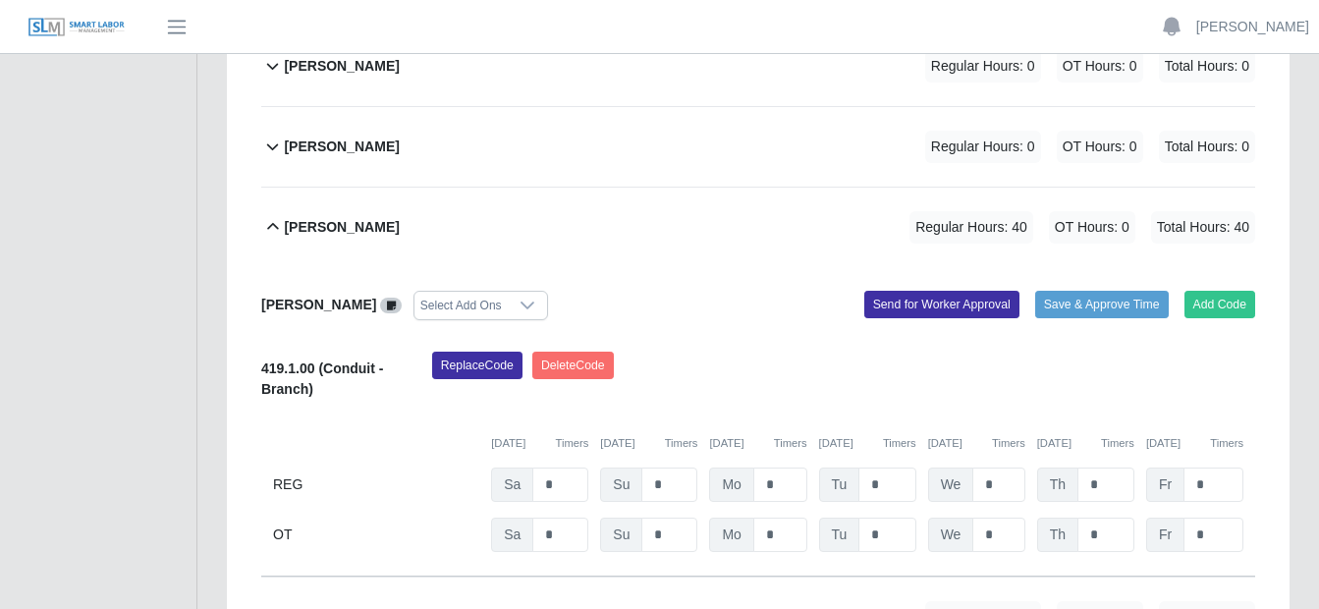
scroll to position [2161, 0]
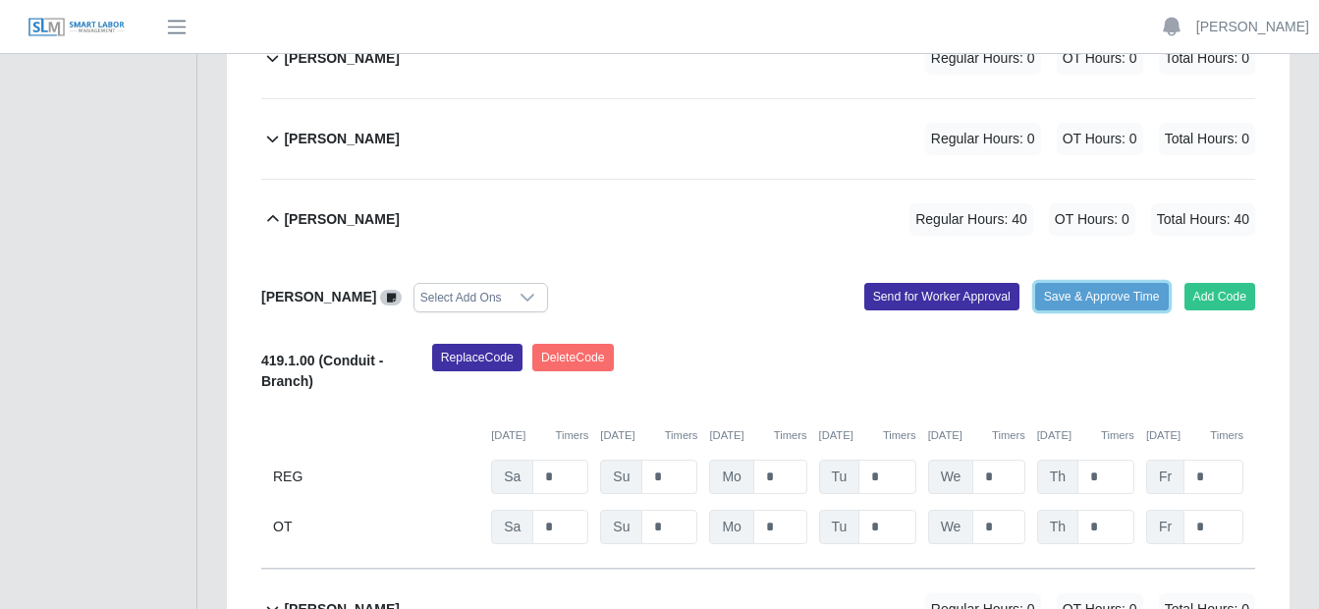
drag, startPoint x: 1096, startPoint y: 246, endPoint x: 1066, endPoint y: 250, distance: 30.7
click at [1094, 283] on button "Save & Approve Time" at bounding box center [1103, 297] width 134 height 28
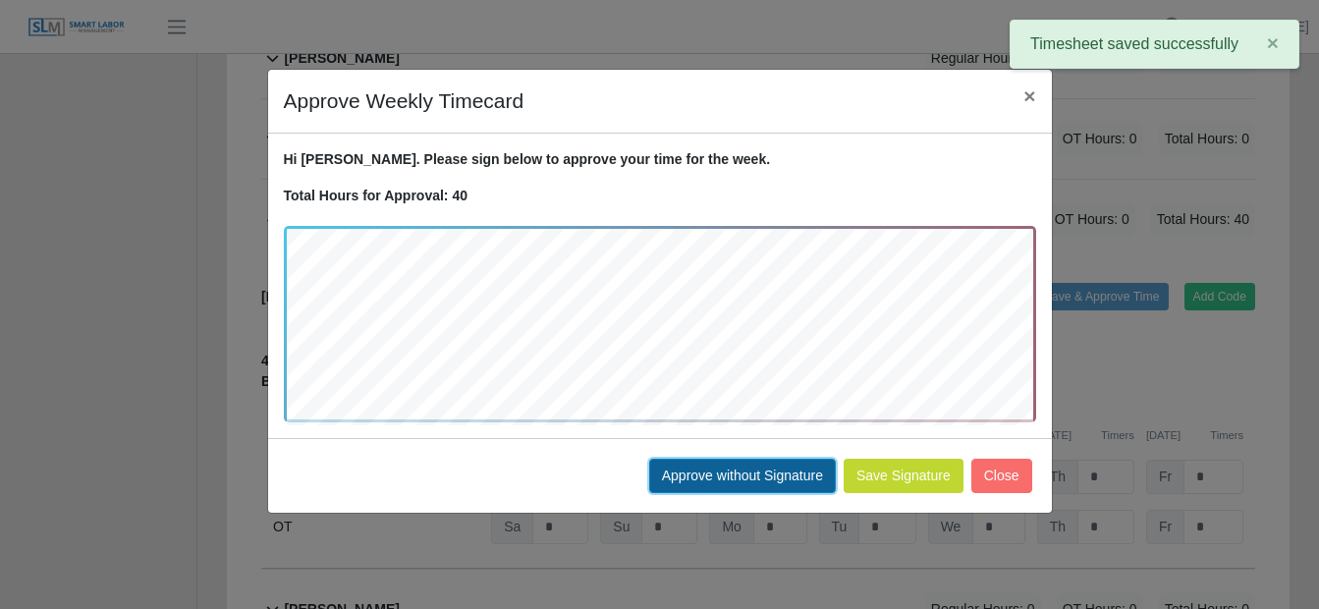
click at [742, 468] on button "Approve without Signature" at bounding box center [742, 476] width 187 height 34
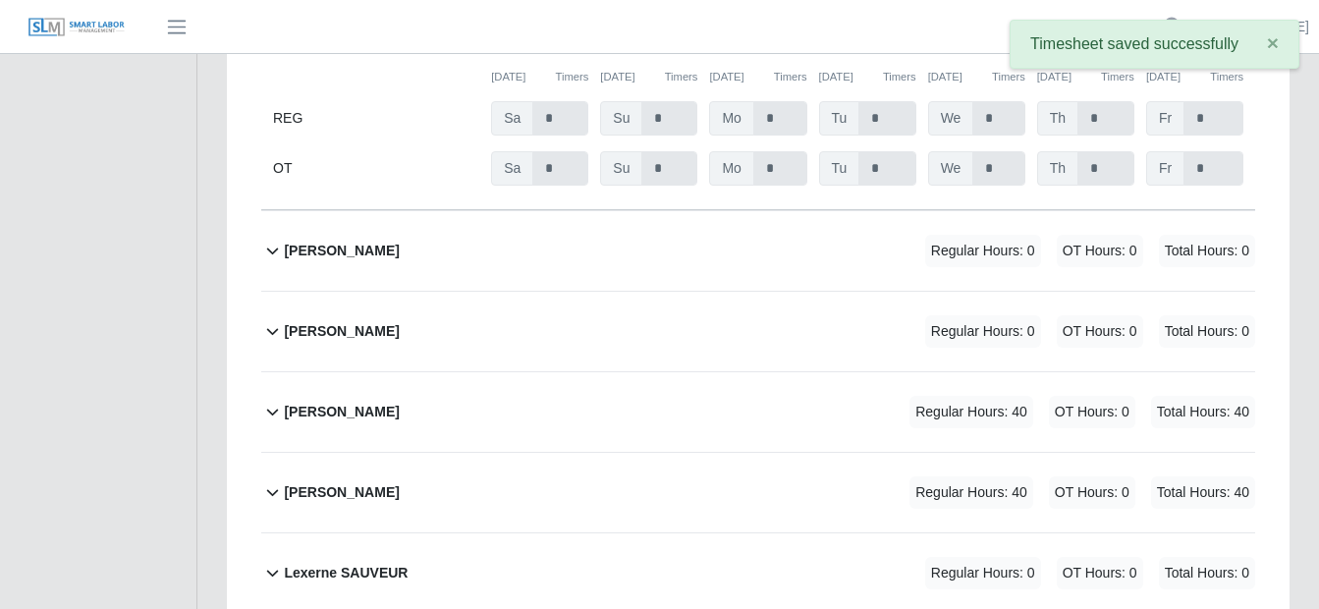
scroll to position [2554, 0]
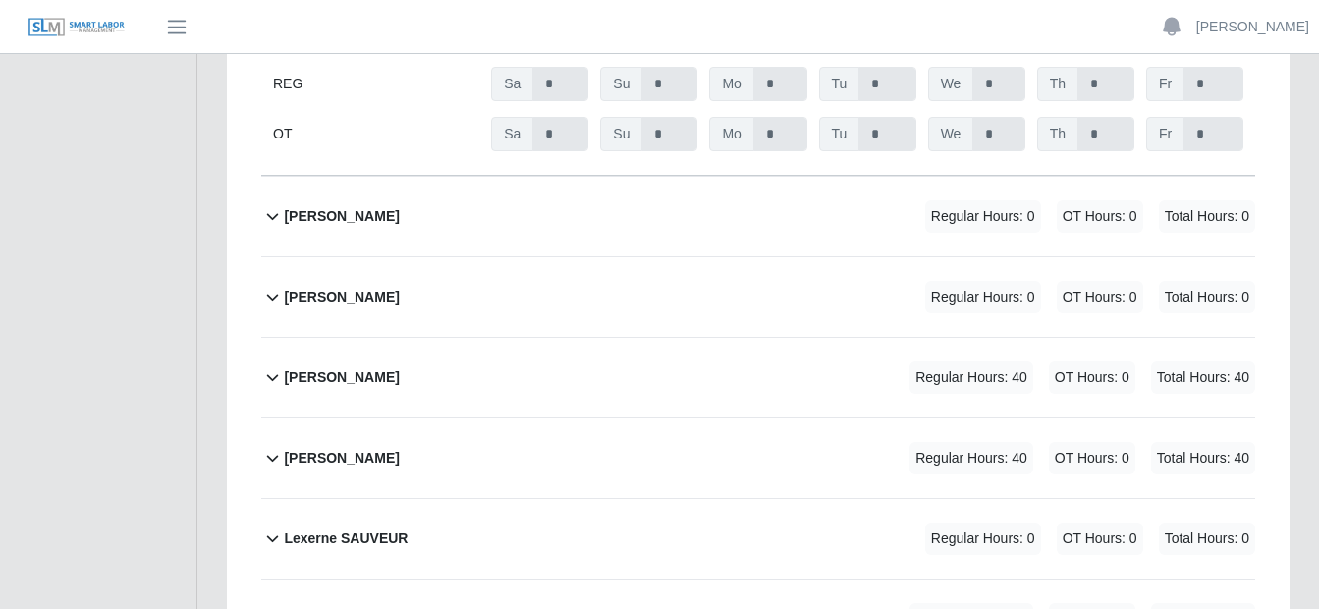
click at [275, 365] on icon at bounding box center [272, 377] width 23 height 24
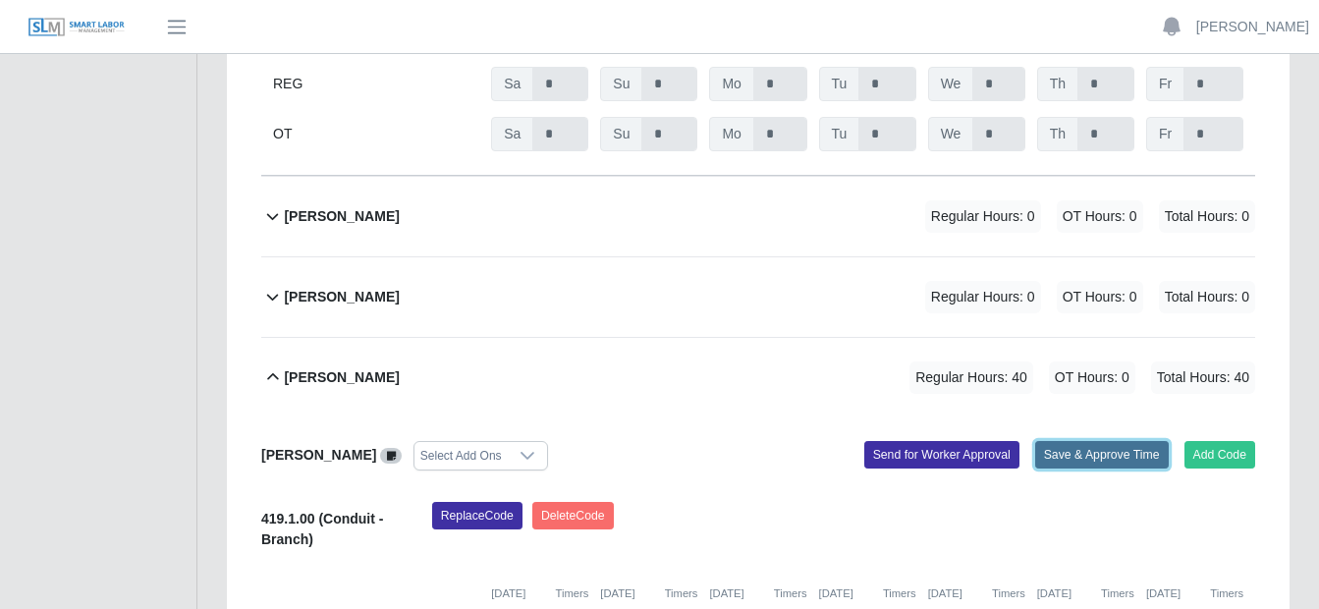
click at [1114, 441] on button "Save & Approve Time" at bounding box center [1103, 455] width 134 height 28
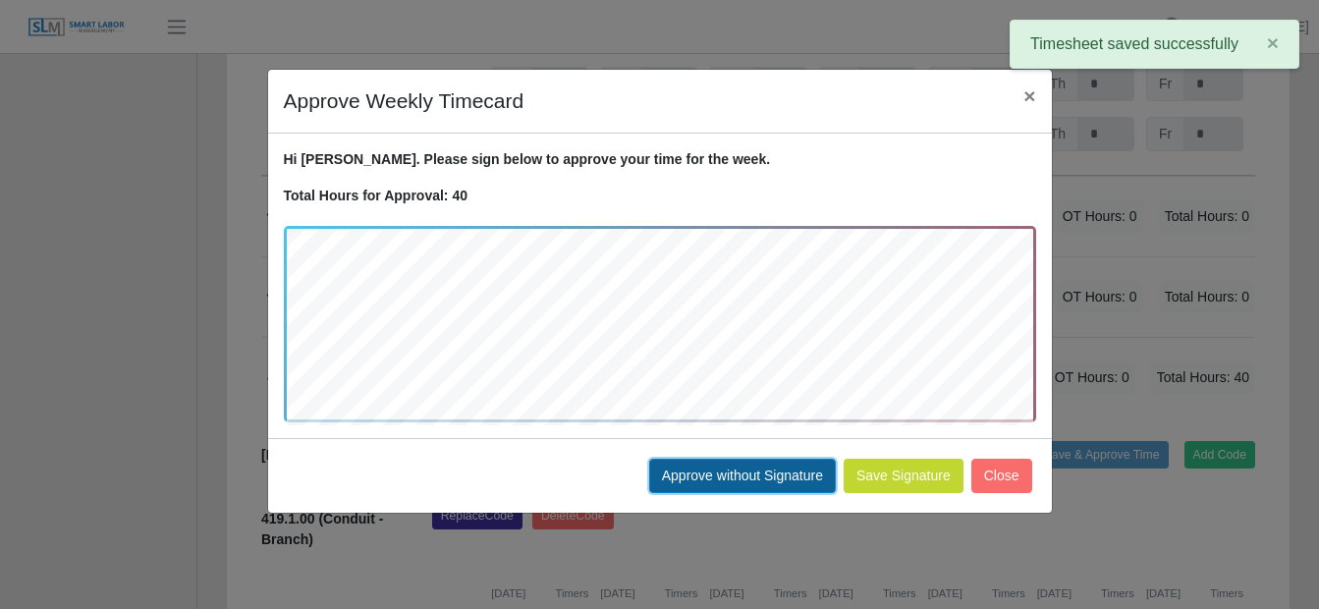
click at [739, 477] on button "Approve without Signature" at bounding box center [742, 476] width 187 height 34
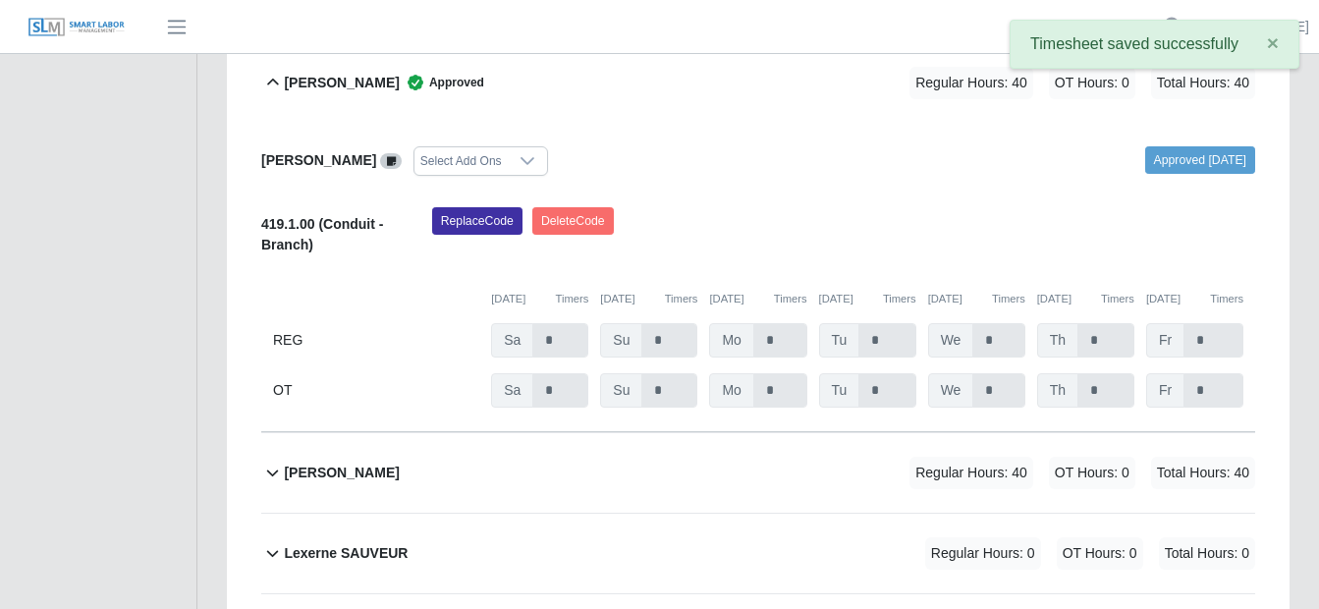
scroll to position [2947, 0]
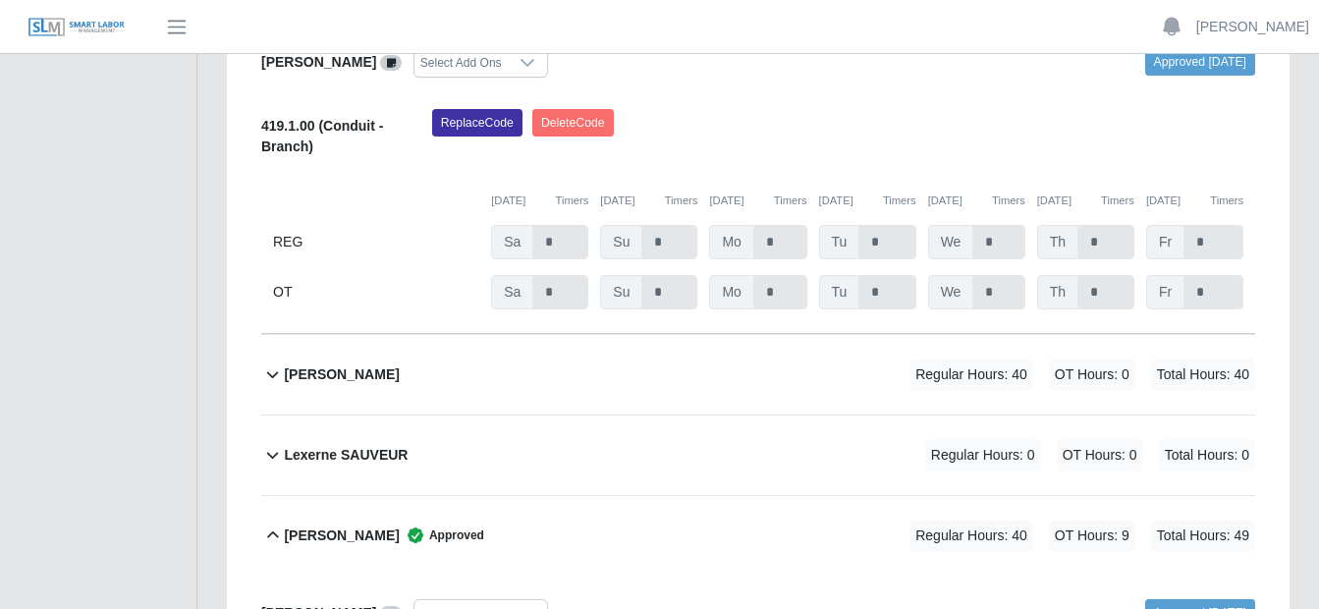
click at [269, 363] on icon at bounding box center [272, 375] width 23 height 24
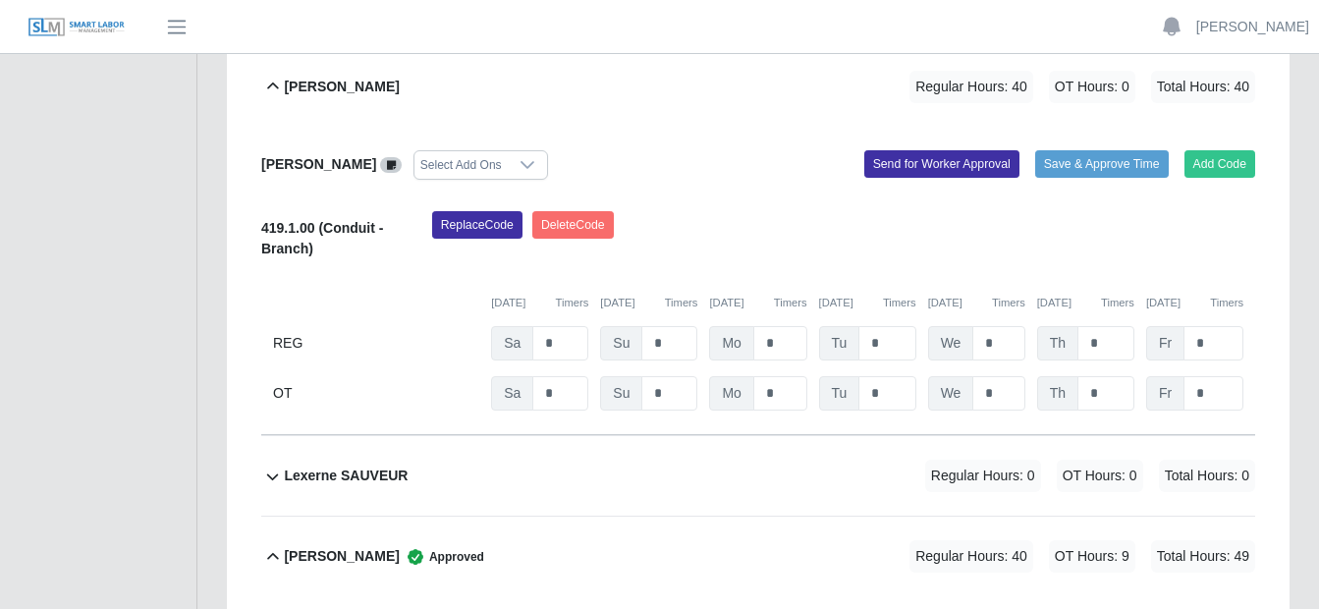
scroll to position [3242, 0]
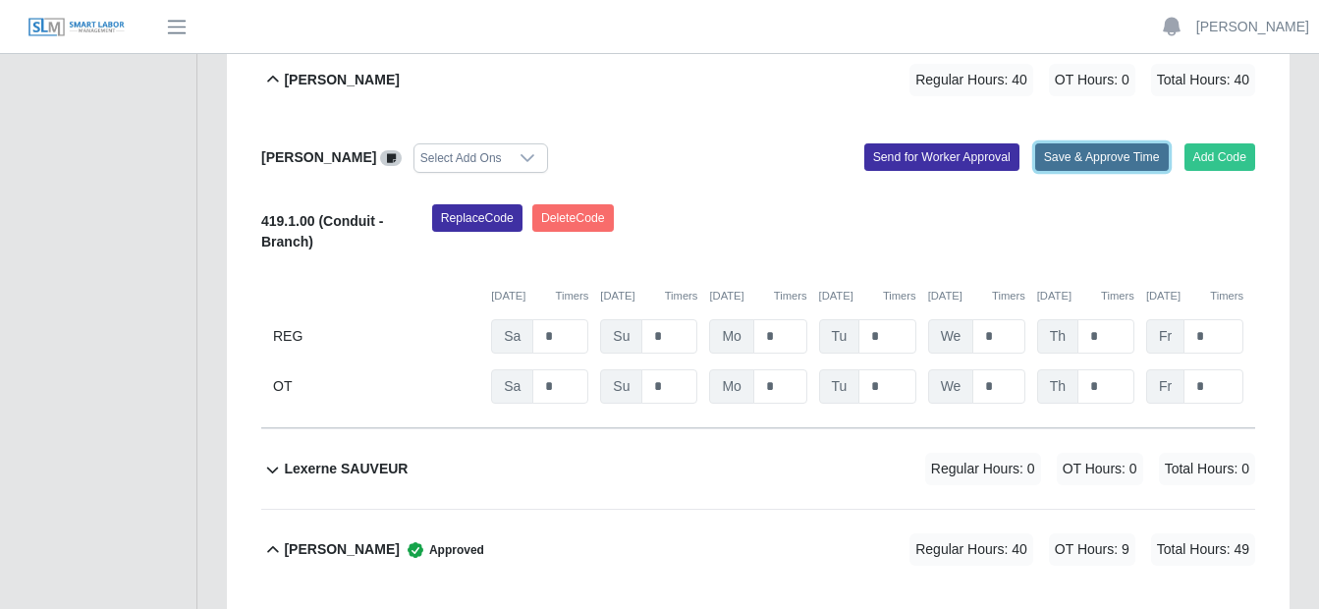
click at [1093, 143] on button "Save & Approve Time" at bounding box center [1103, 157] width 134 height 28
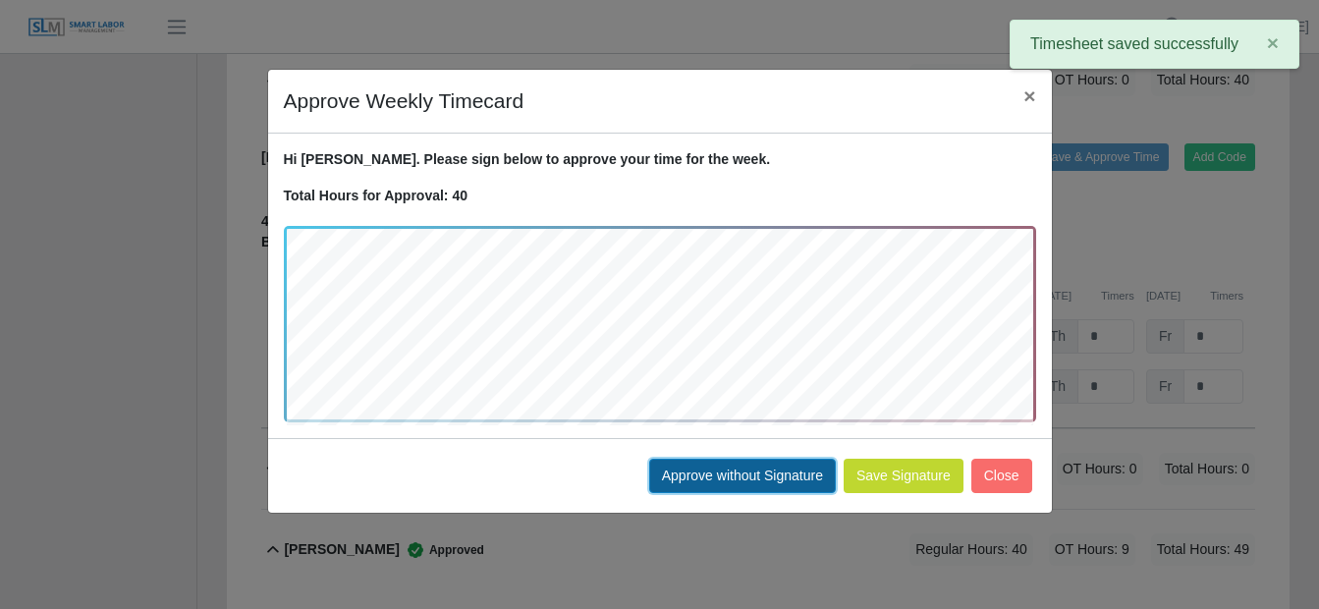
click at [716, 474] on button "Approve without Signature" at bounding box center [742, 476] width 187 height 34
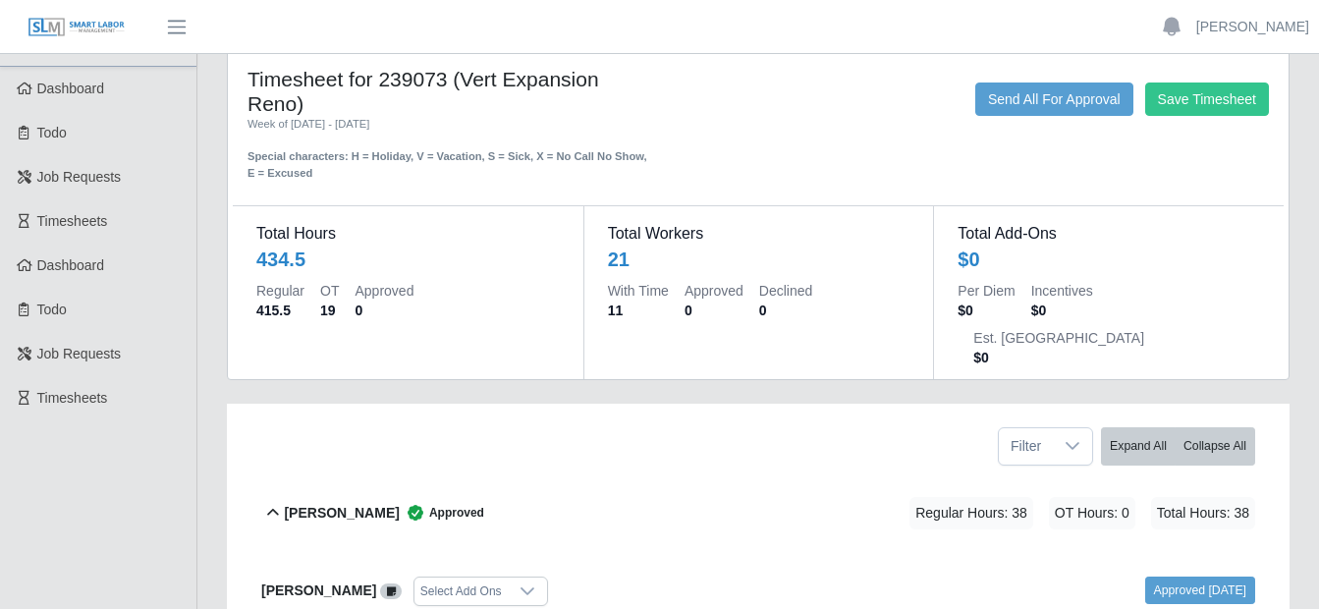
scroll to position [0, 0]
